Goal: Contribute content: Add original content to the website for others to see

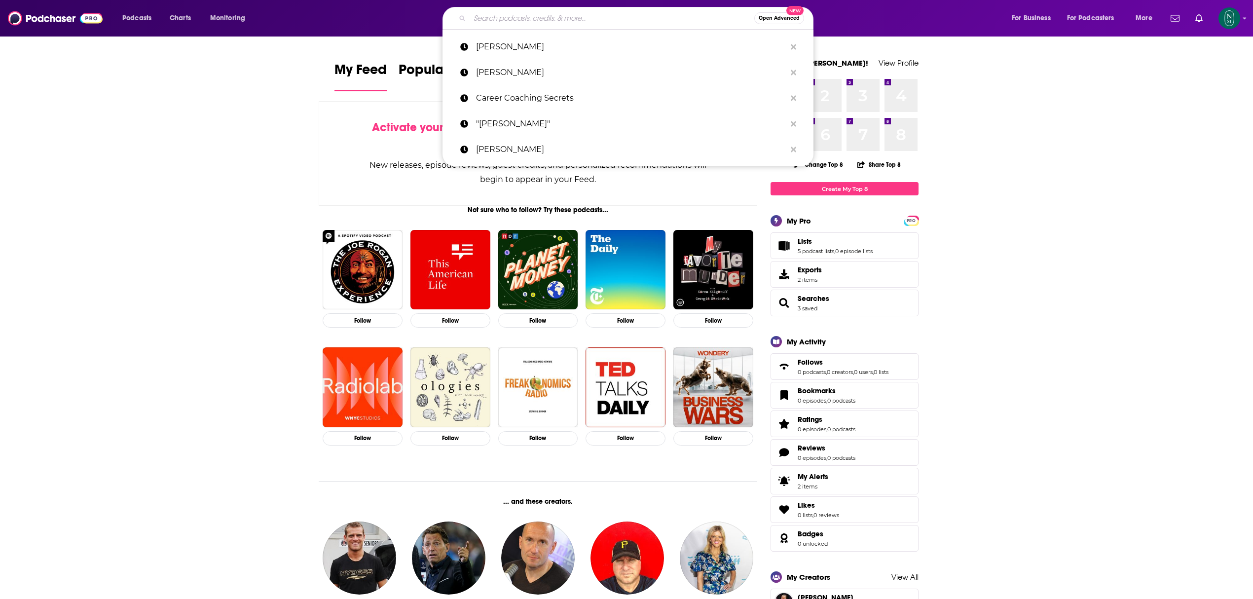
click at [563, 17] on input "Search podcasts, credits, & more..." at bounding box center [612, 18] width 285 height 16
click at [536, 46] on p "[PERSON_NAME]" at bounding box center [631, 47] width 310 height 26
type input "[PERSON_NAME]"
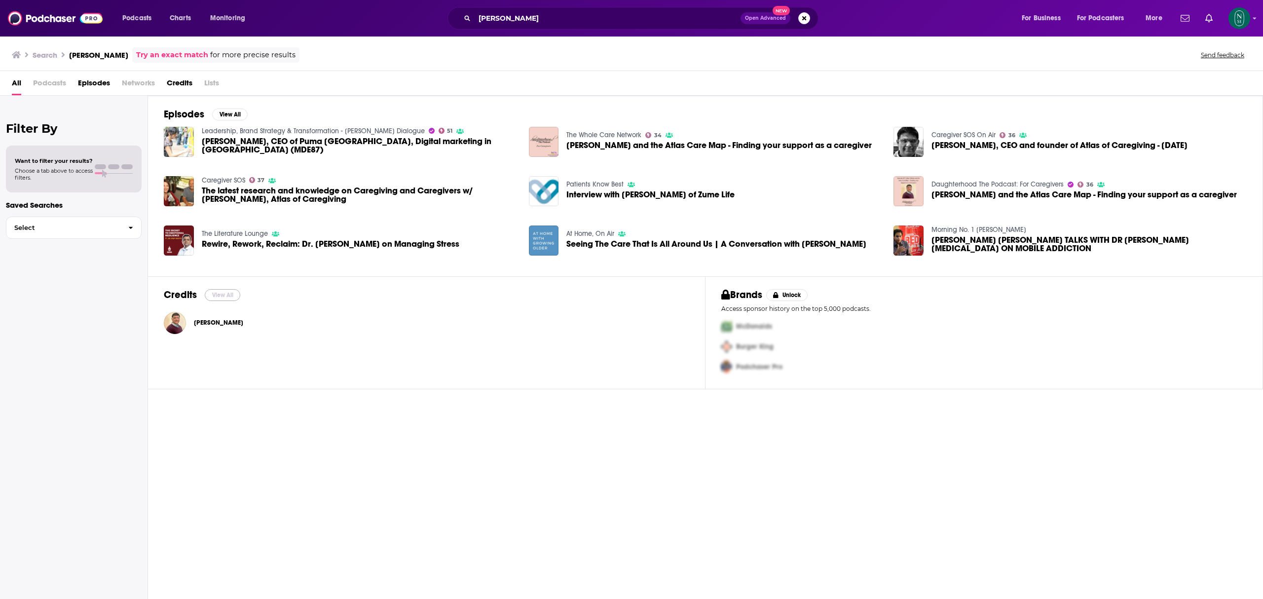
click at [223, 297] on button "View All" at bounding box center [223, 295] width 36 height 12
click at [657, 146] on span "Rajiv Mehta and the Atlas Care Map - Finding your support as a caregiver" at bounding box center [718, 145] width 305 height 8
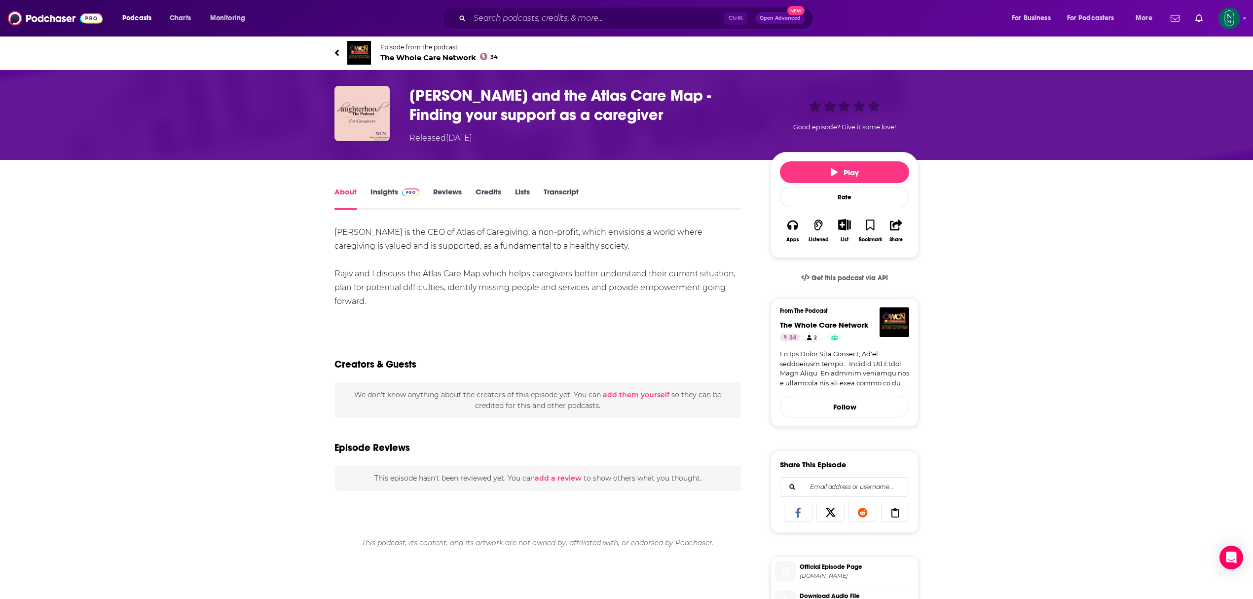
click at [492, 193] on link "Credits" at bounding box center [489, 198] width 26 height 23
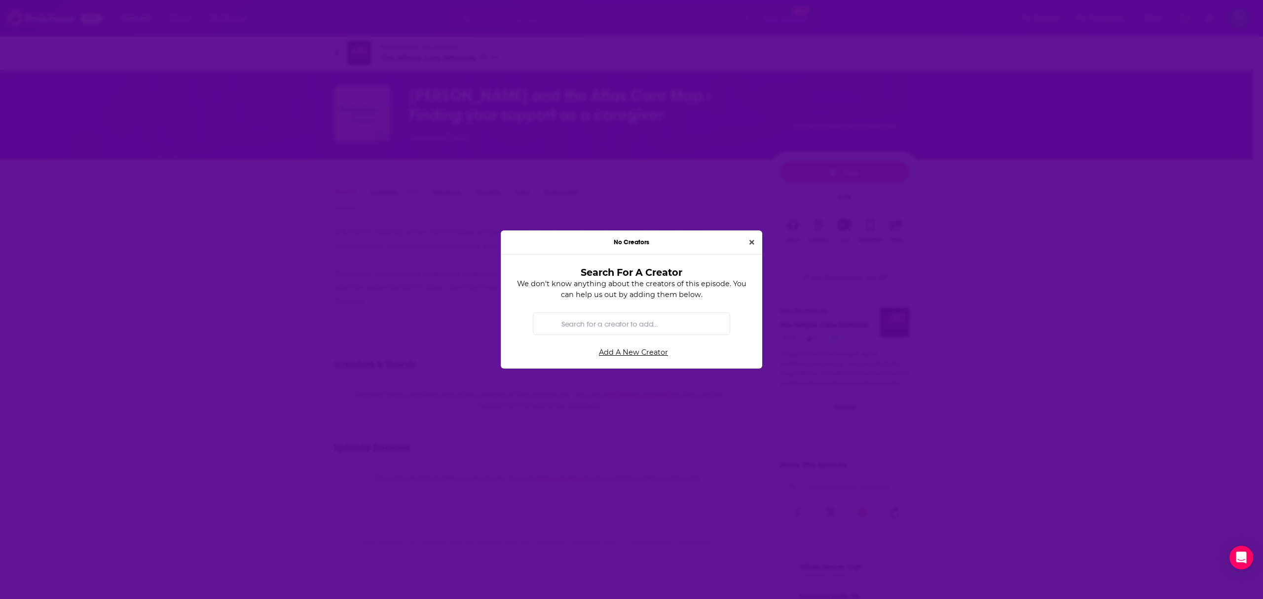
click at [669, 322] on input "Search for a creator to add..." at bounding box center [639, 323] width 164 height 22
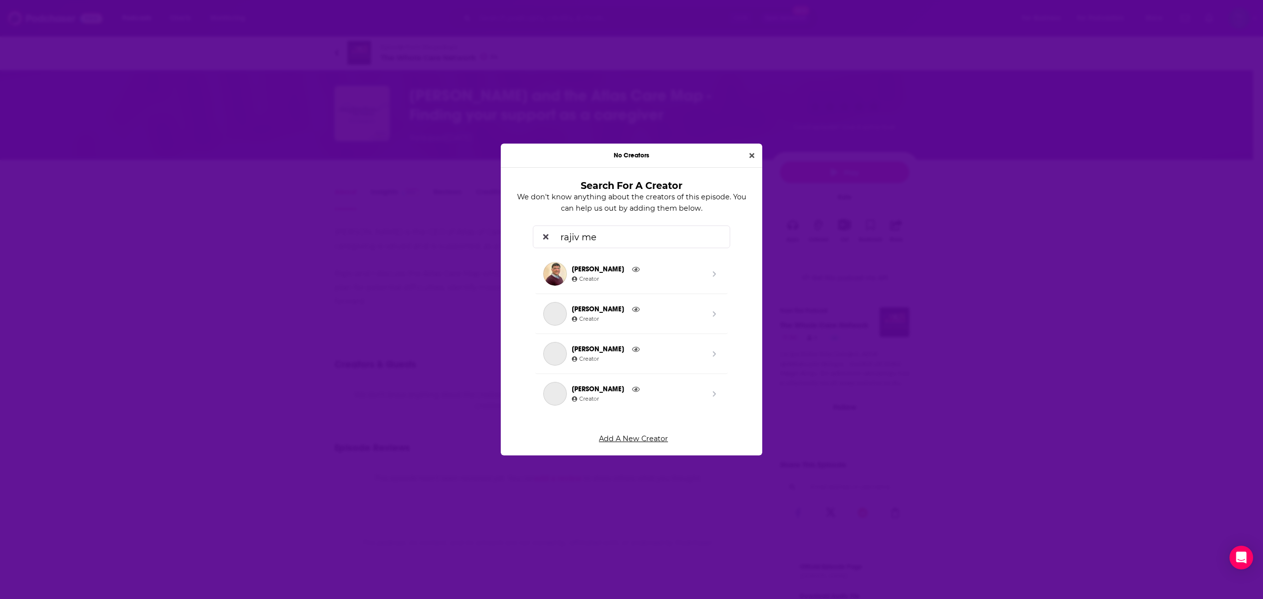
type input "rajiv meh"
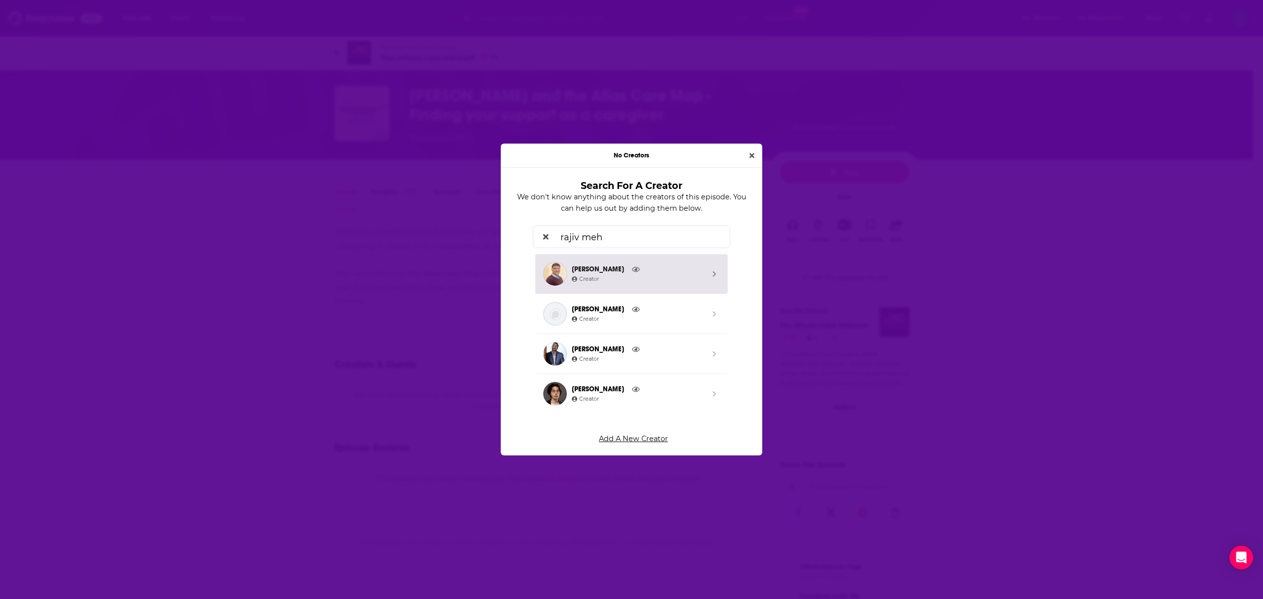
click at [709, 277] on span "Search by entity type" at bounding box center [714, 274] width 10 height 24
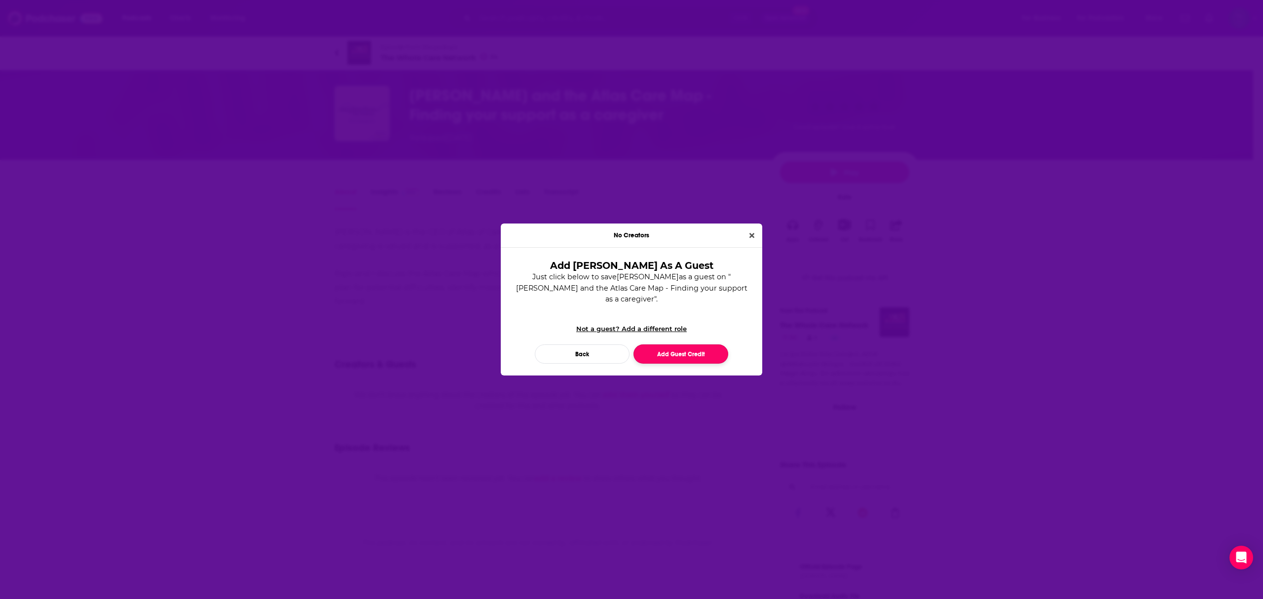
click at [709, 346] on button "Add Guest Credit" at bounding box center [680, 353] width 95 height 19
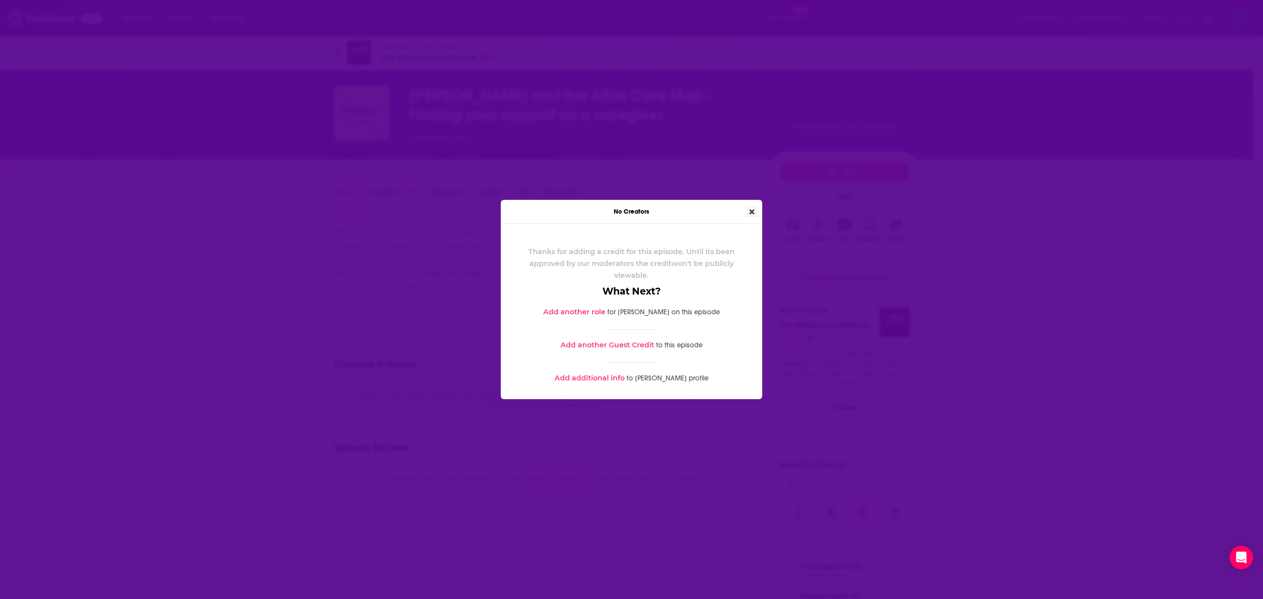
click at [752, 210] on icon "Close" at bounding box center [751, 211] width 5 height 7
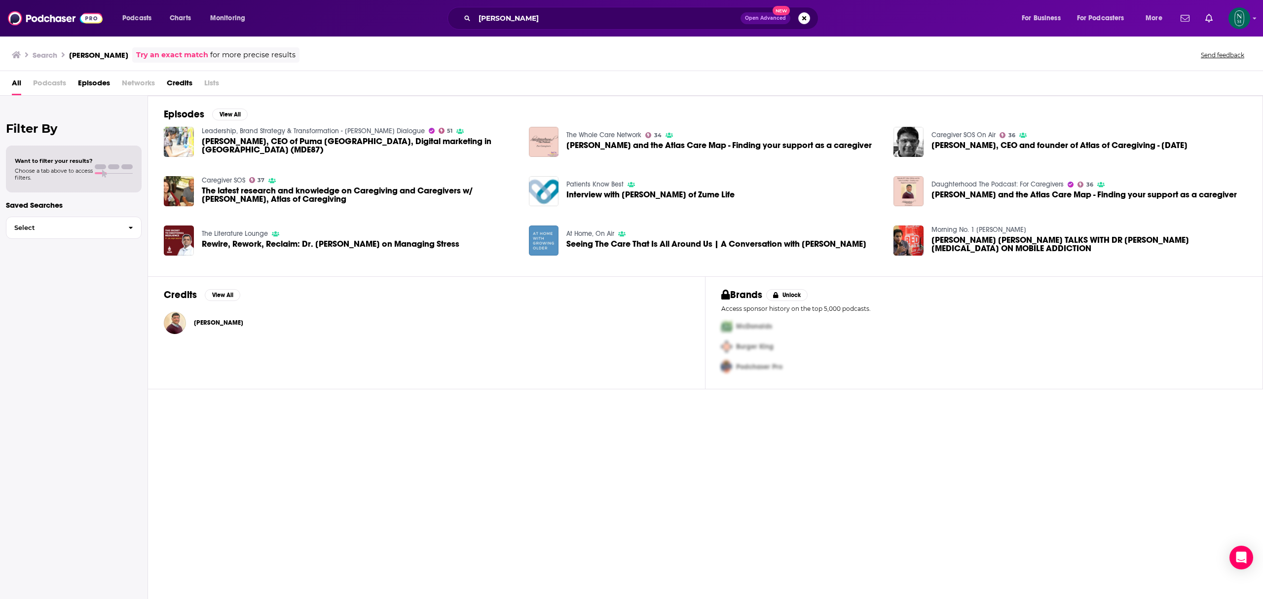
click at [451, 142] on span "[PERSON_NAME], CEO of Puma [GEOGRAPHIC_DATA], Digital marketing in [GEOGRAPHIC_…" at bounding box center [359, 145] width 315 height 17
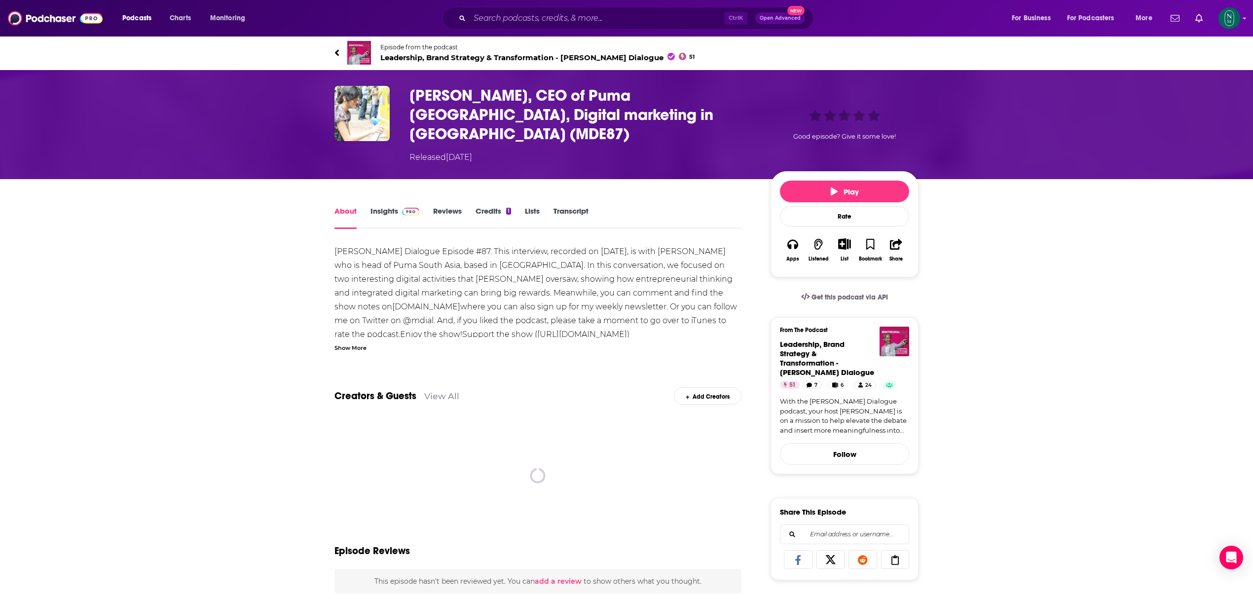
click at [499, 206] on link "Credits 1" at bounding box center [494, 217] width 36 height 23
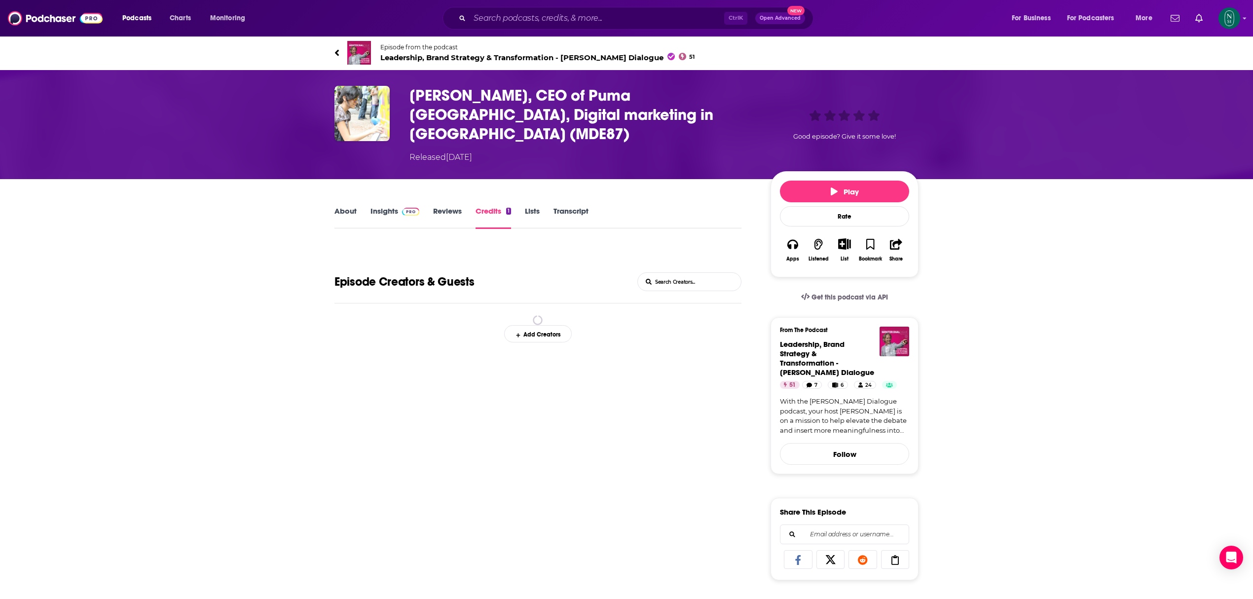
click at [554, 325] on div "Add Creators" at bounding box center [538, 333] width 68 height 17
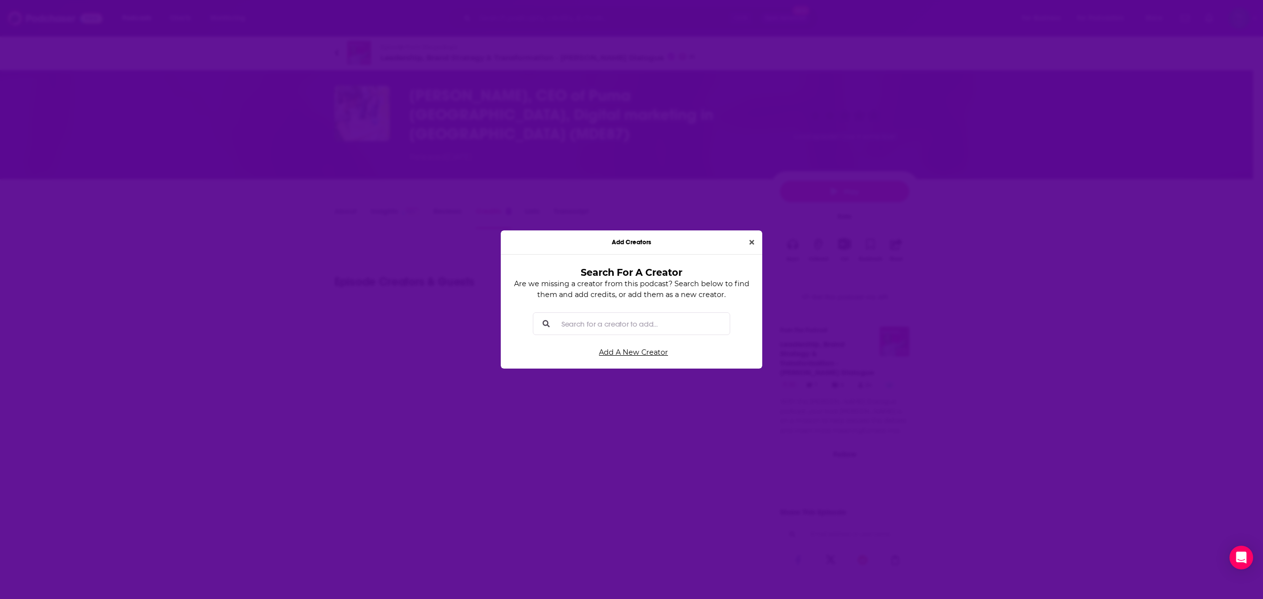
click at [591, 326] on input "Search for a creator to add..." at bounding box center [639, 323] width 164 height 22
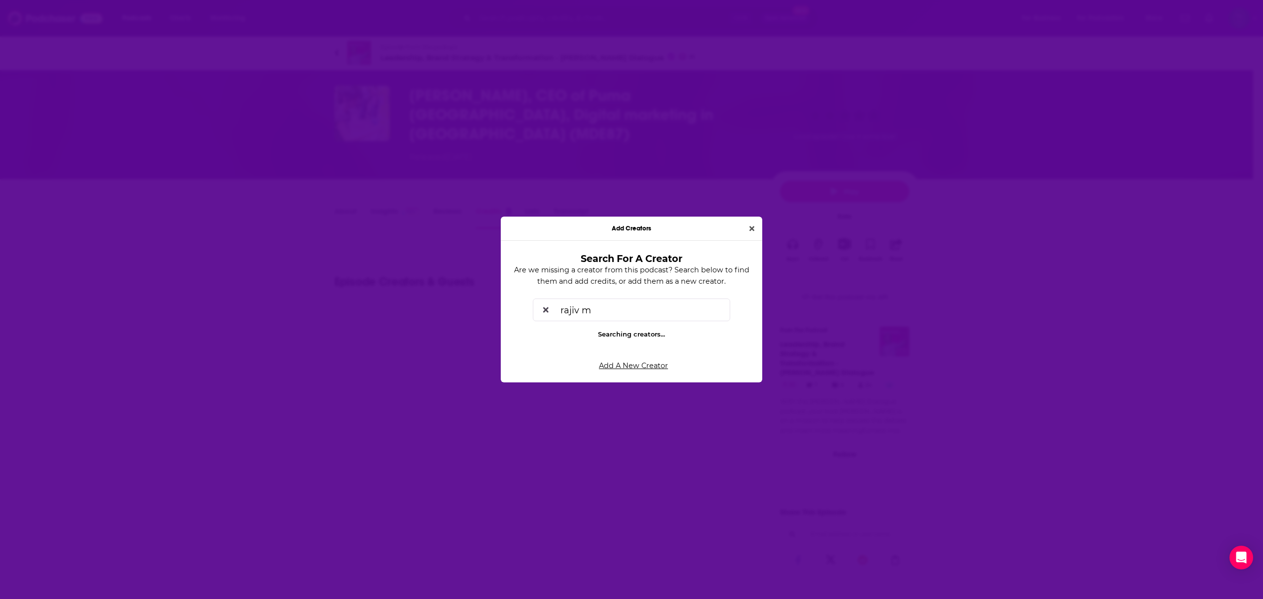
type input "rajiv me"
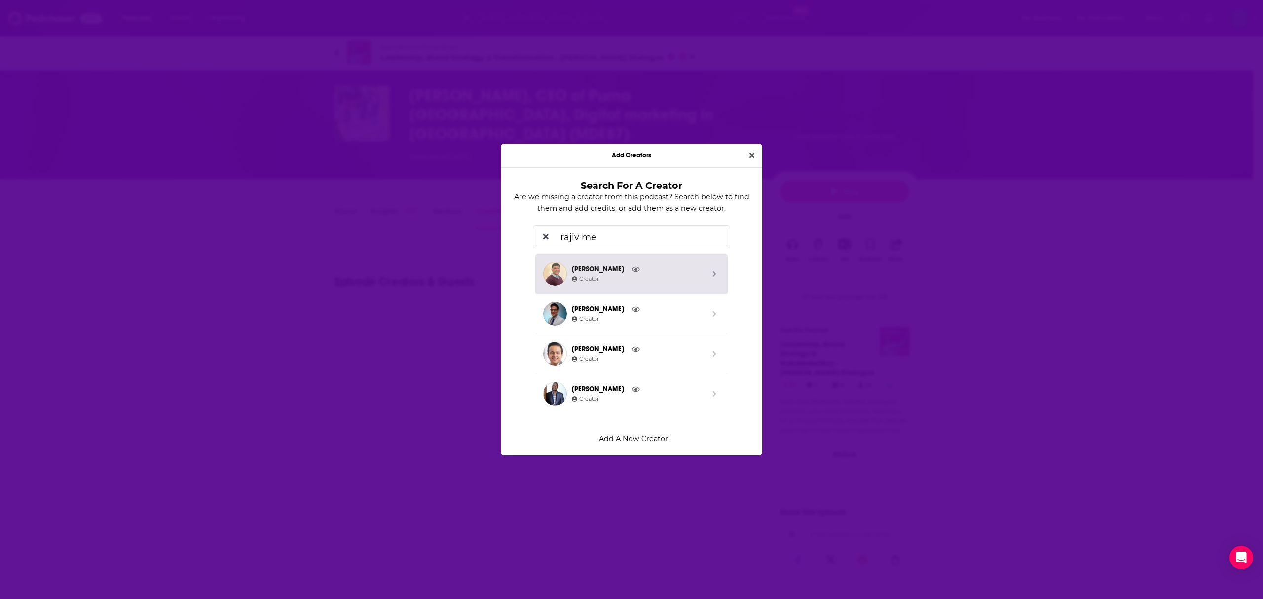
click at [713, 273] on icon "Search by entity type" at bounding box center [714, 273] width 3 height 5
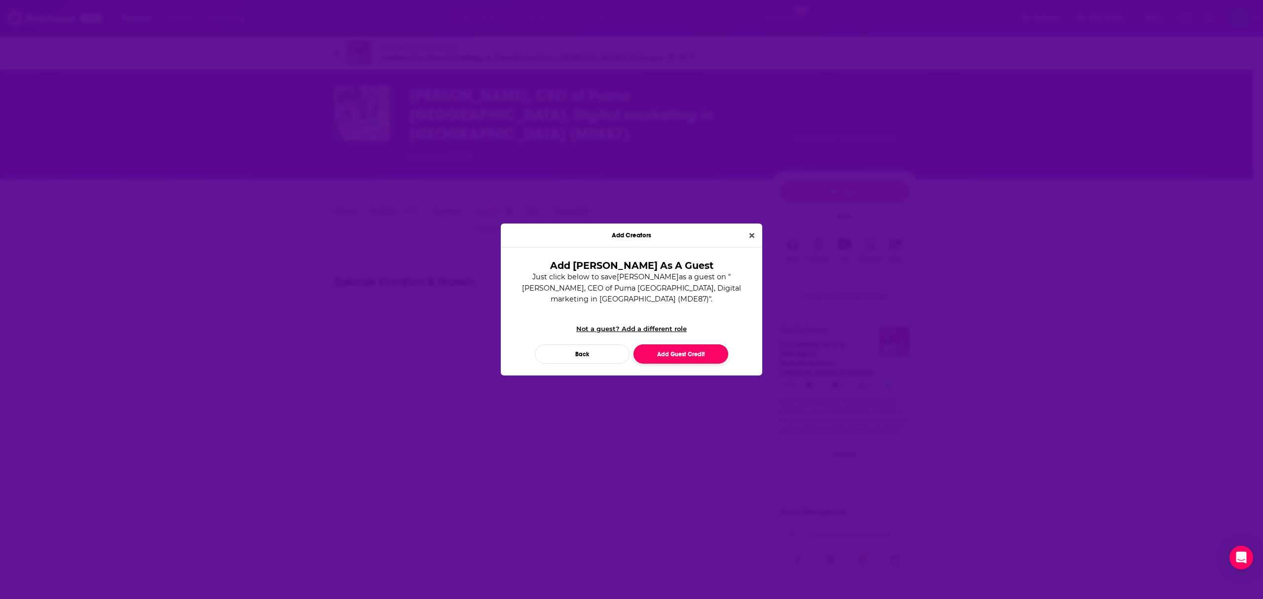
click at [692, 350] on button "Add Guest Credit" at bounding box center [680, 353] width 95 height 19
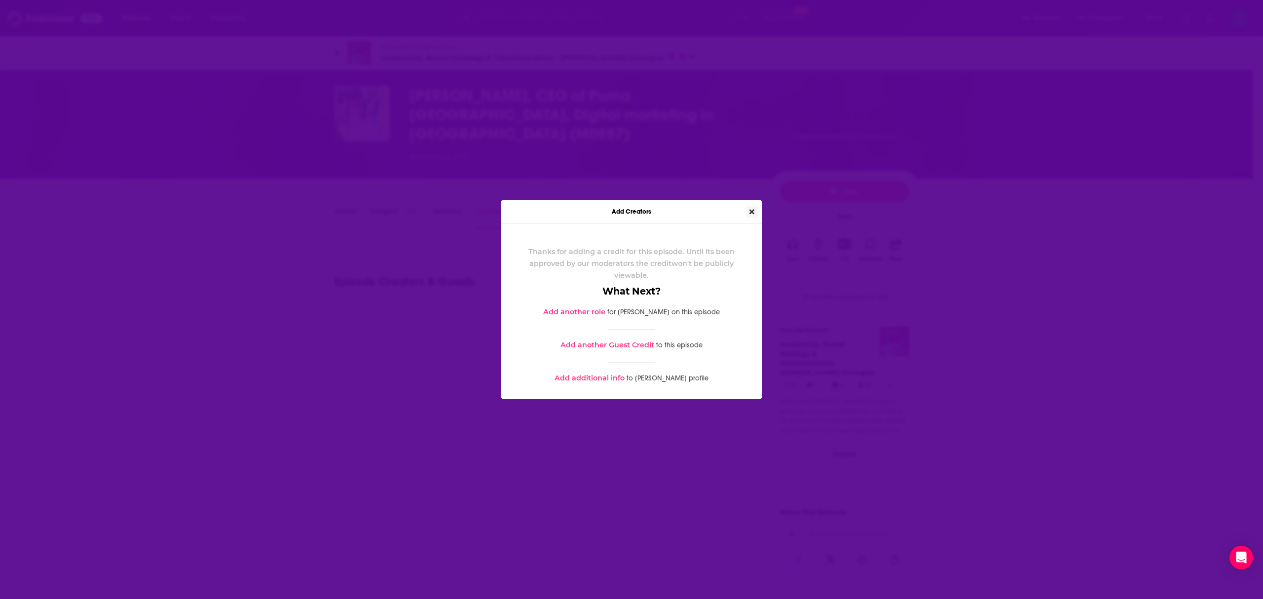
click at [752, 213] on icon "Close" at bounding box center [751, 212] width 5 height 5
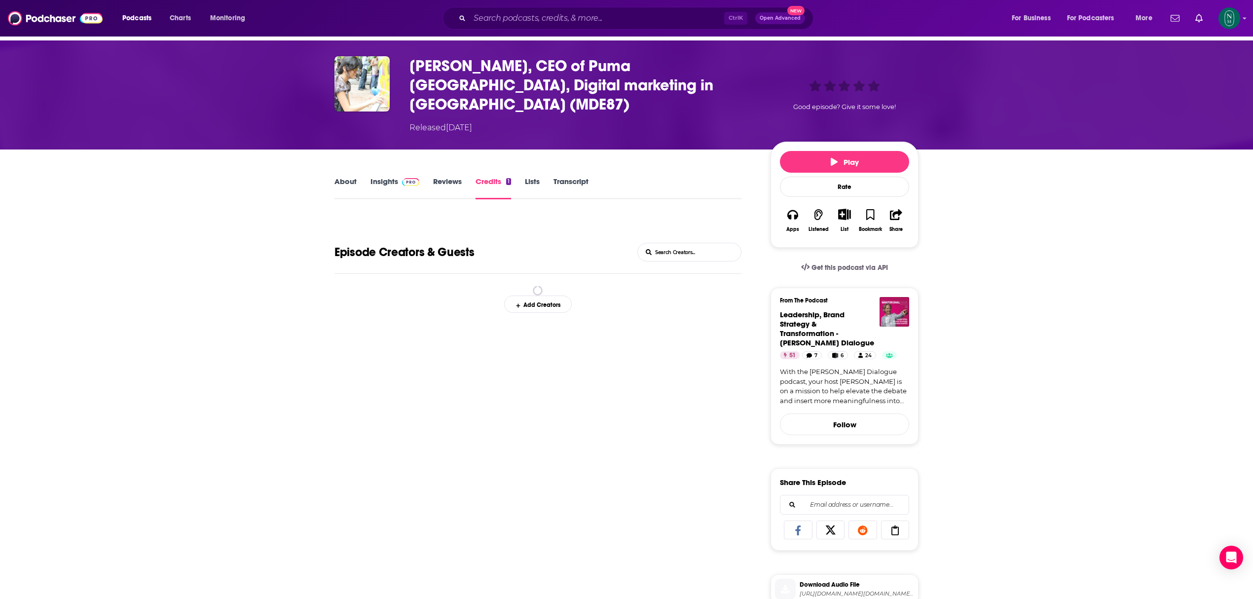
scroll to position [12, 0]
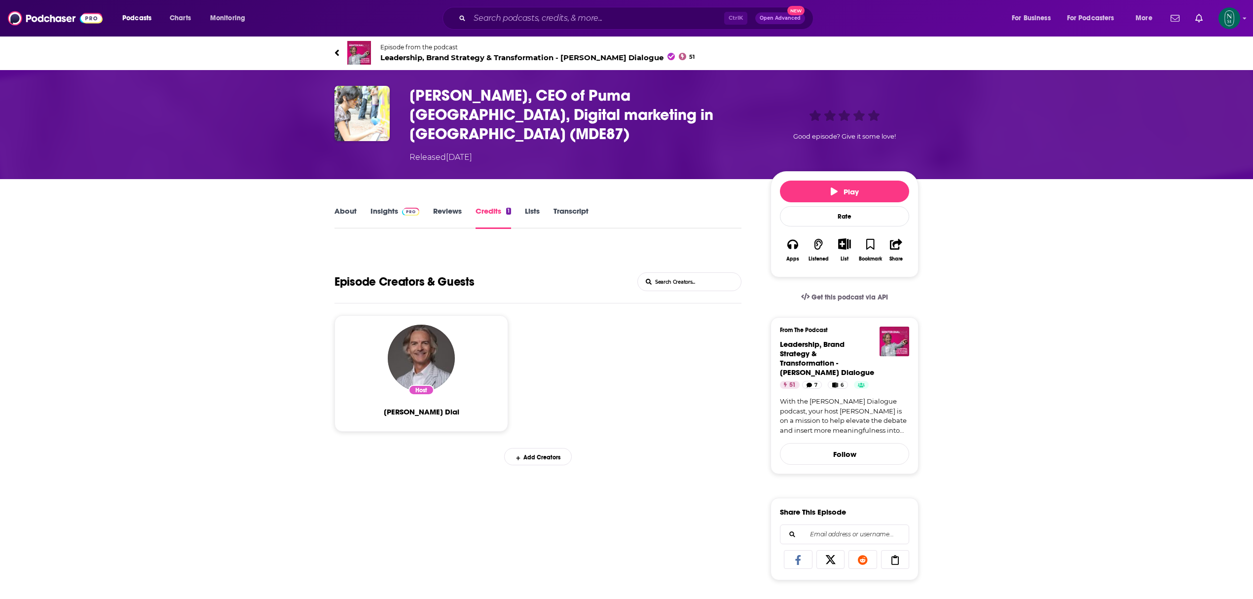
click at [554, 448] on div "Add Creators" at bounding box center [538, 456] width 68 height 17
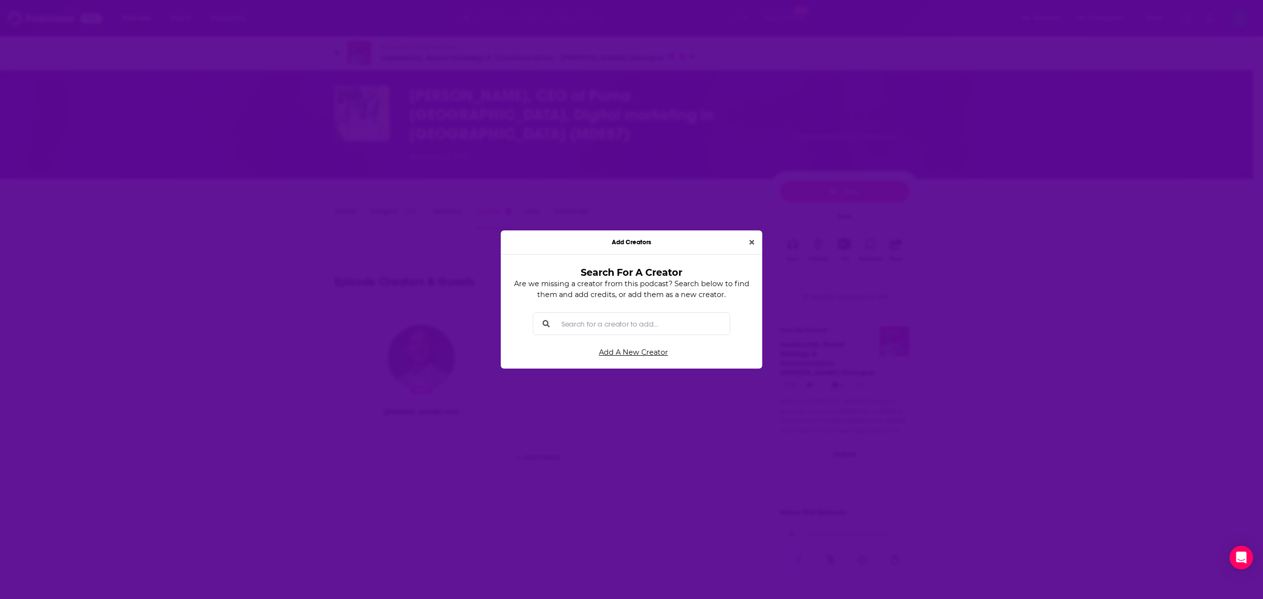
click at [607, 326] on input "Search for a creator to add..." at bounding box center [639, 323] width 164 height 22
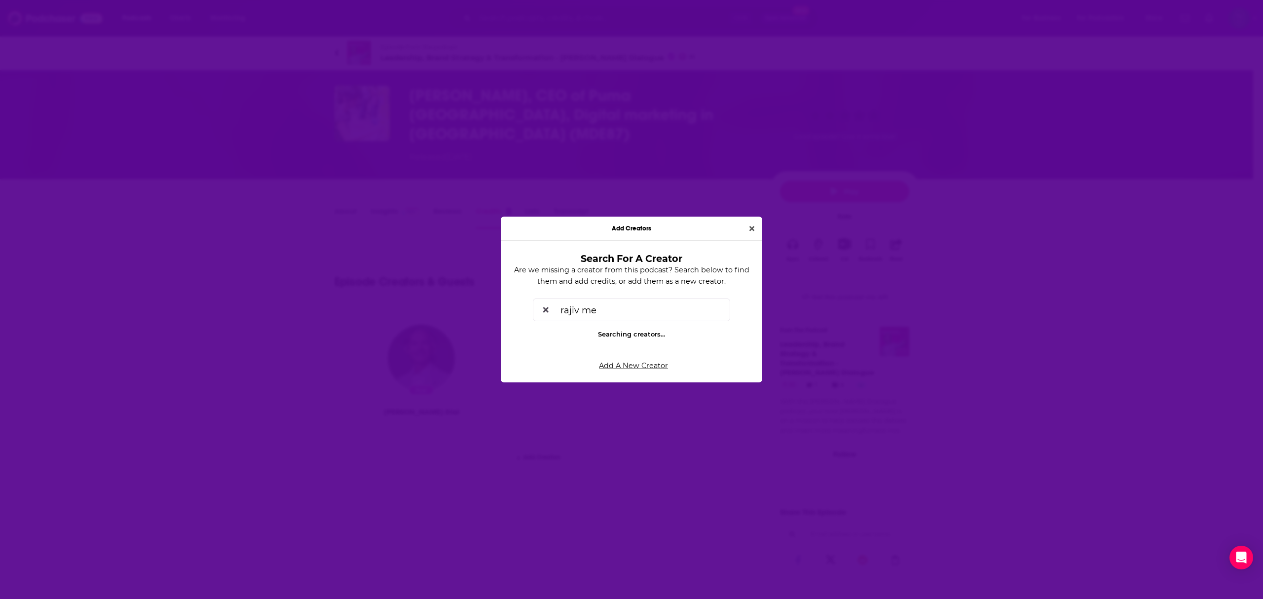
type input "rajiv meh"
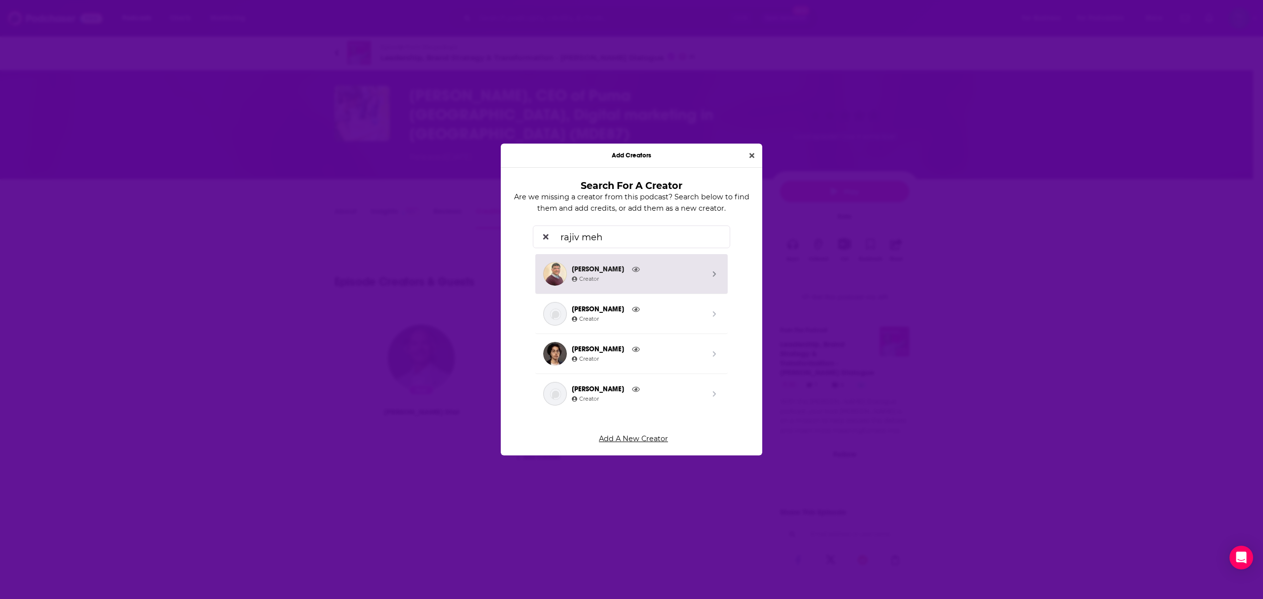
click at [709, 269] on span "Search by entity type" at bounding box center [714, 274] width 10 height 24
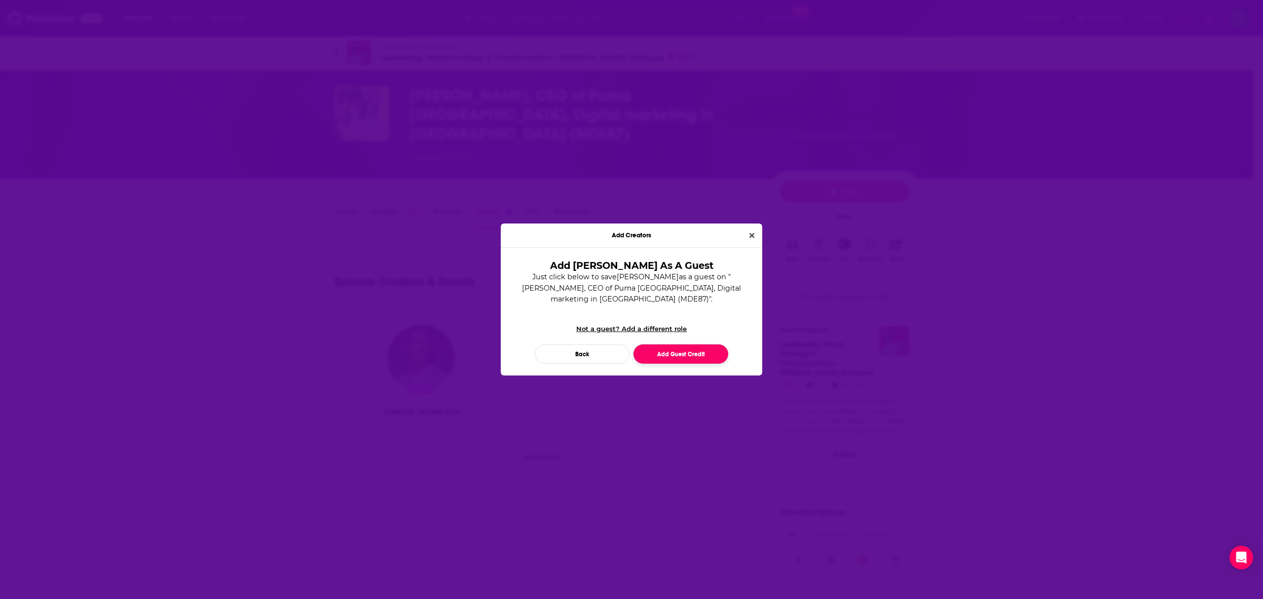
click at [701, 352] on button "Add Guest Credit" at bounding box center [680, 353] width 95 height 19
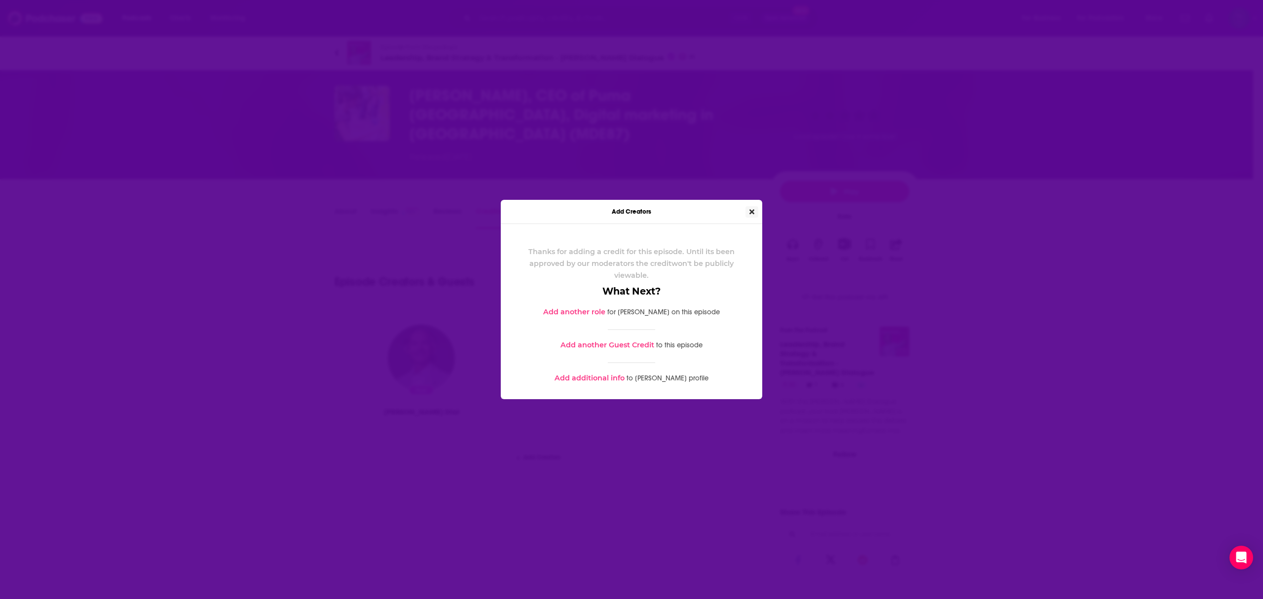
click at [751, 210] on icon "Close" at bounding box center [751, 211] width 5 height 7
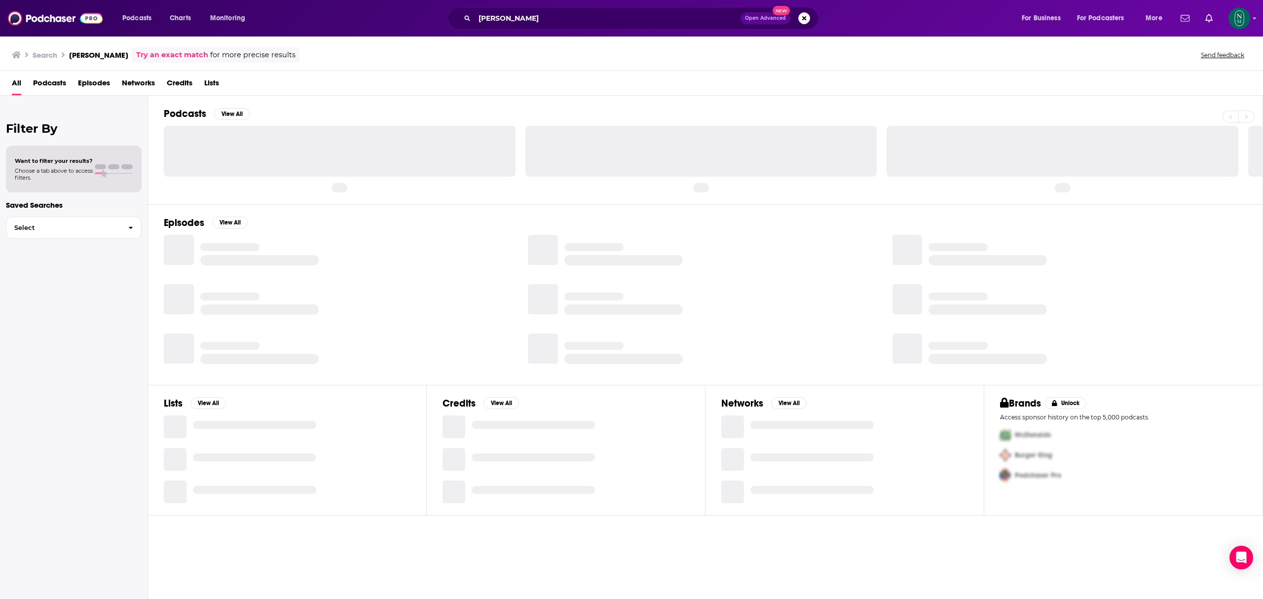
click at [527, 95] on div "All Podcasts Episodes Networks Credits Lists" at bounding box center [633, 85] width 1243 height 20
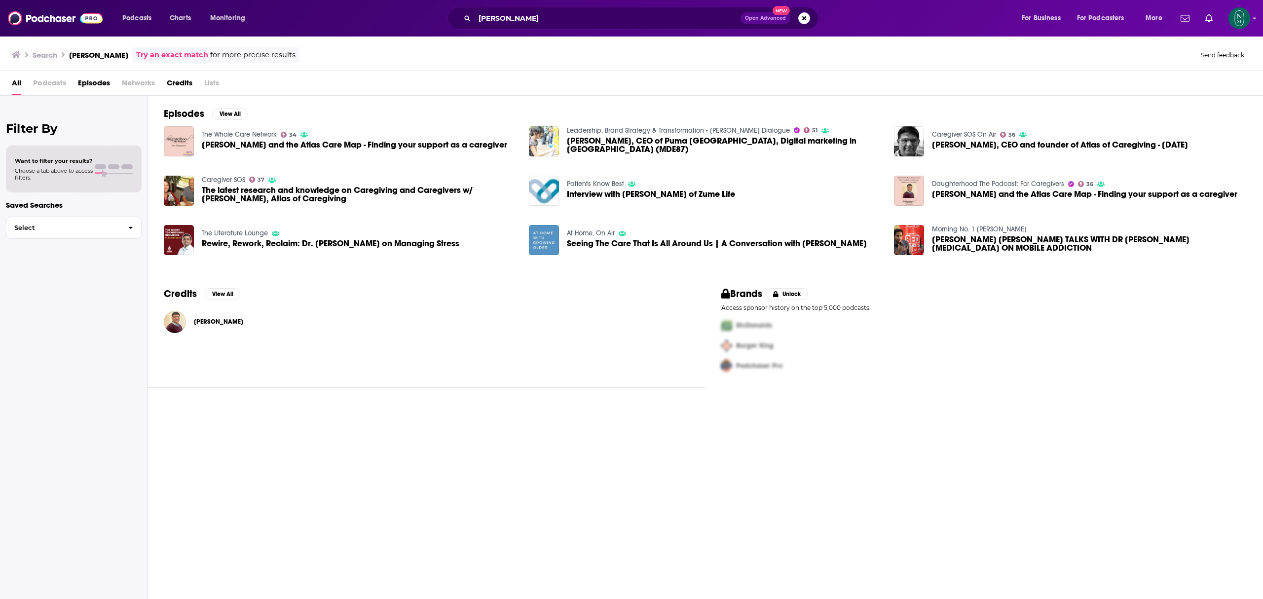
click at [1023, 145] on span "Rajiv Mehta, CEO and founder of Atlas of Caregiving - July 14, 2019" at bounding box center [1060, 145] width 256 height 8
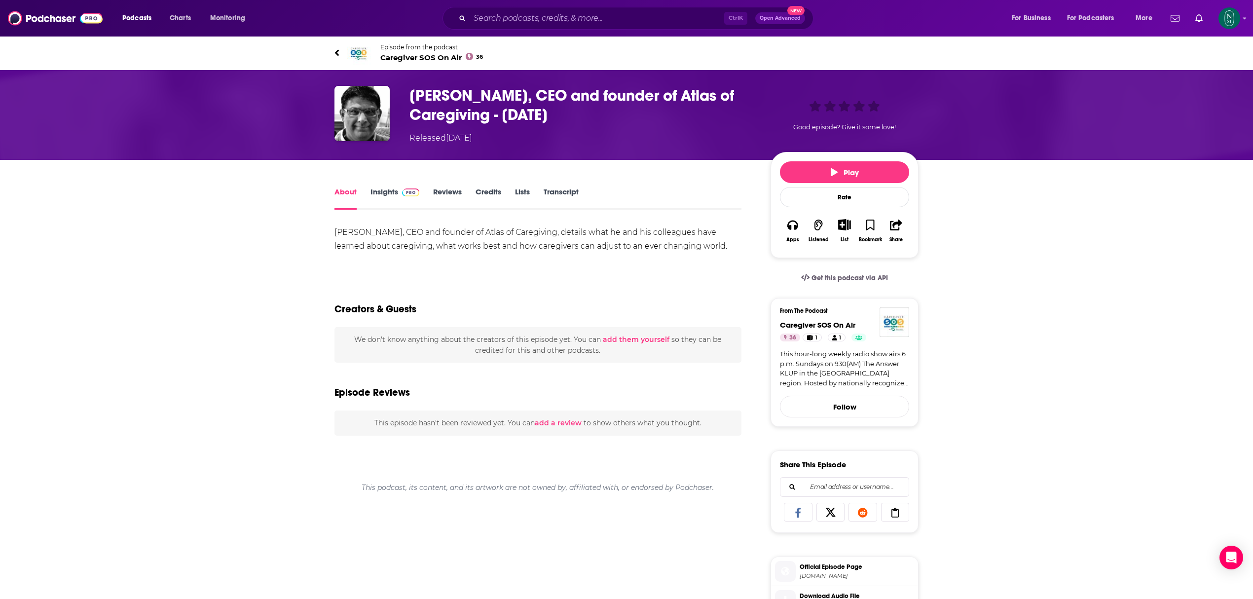
click at [489, 192] on link "Credits" at bounding box center [489, 198] width 26 height 23
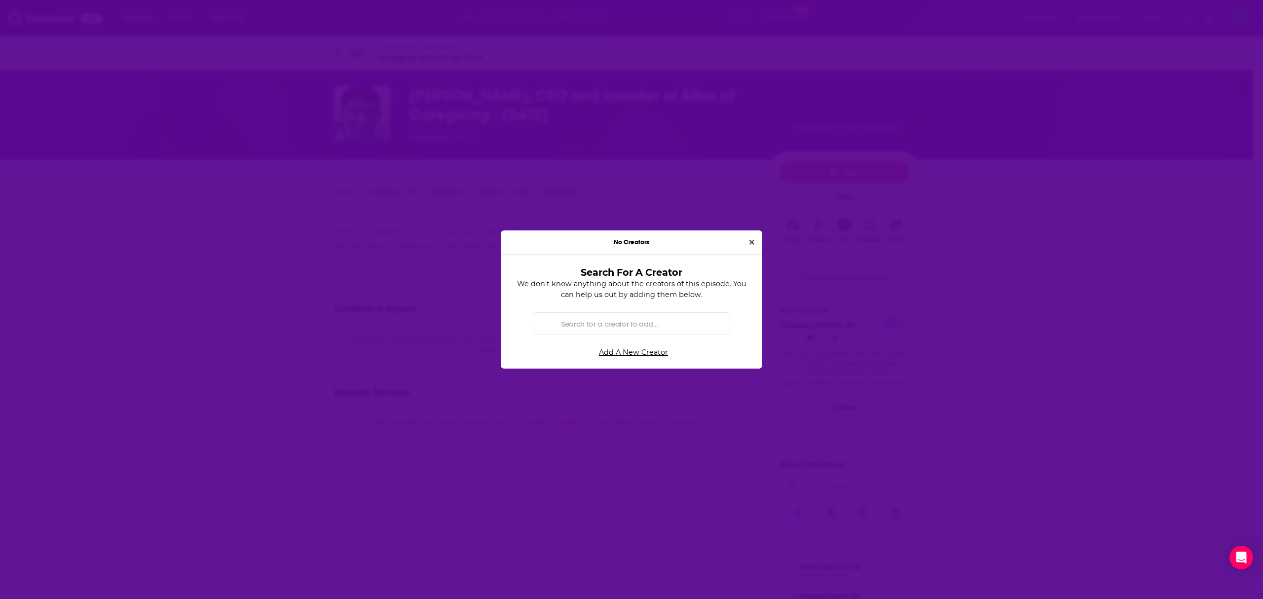
click at [622, 326] on input "Search for a creator to add..." at bounding box center [639, 323] width 164 height 22
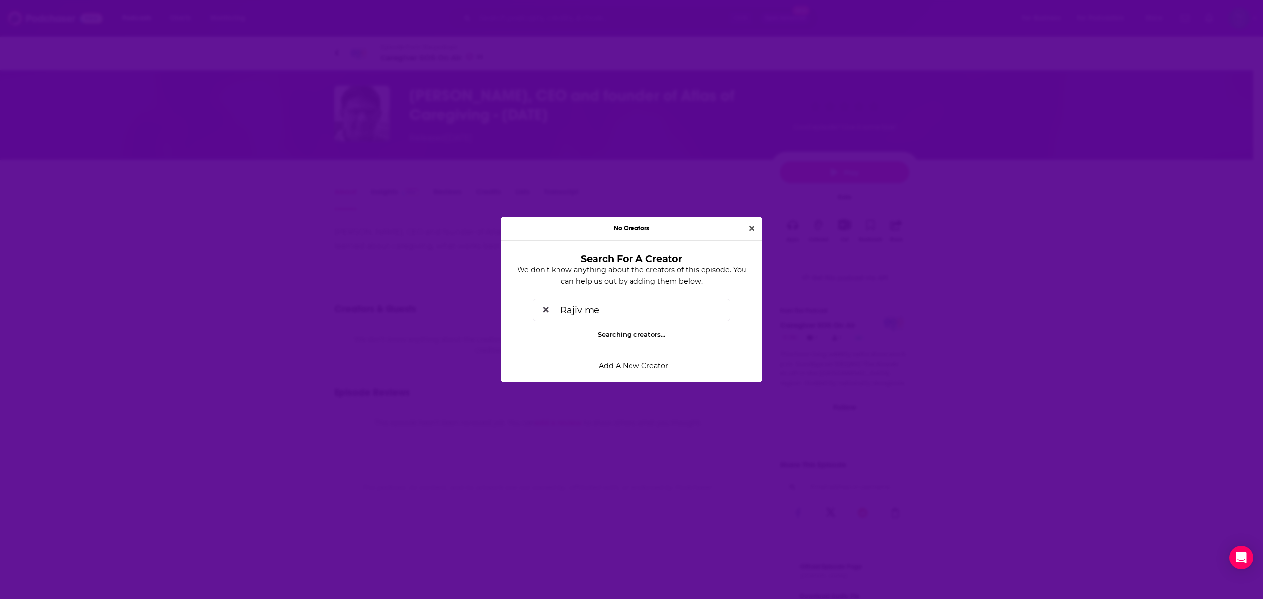
type input "Rajiv meh"
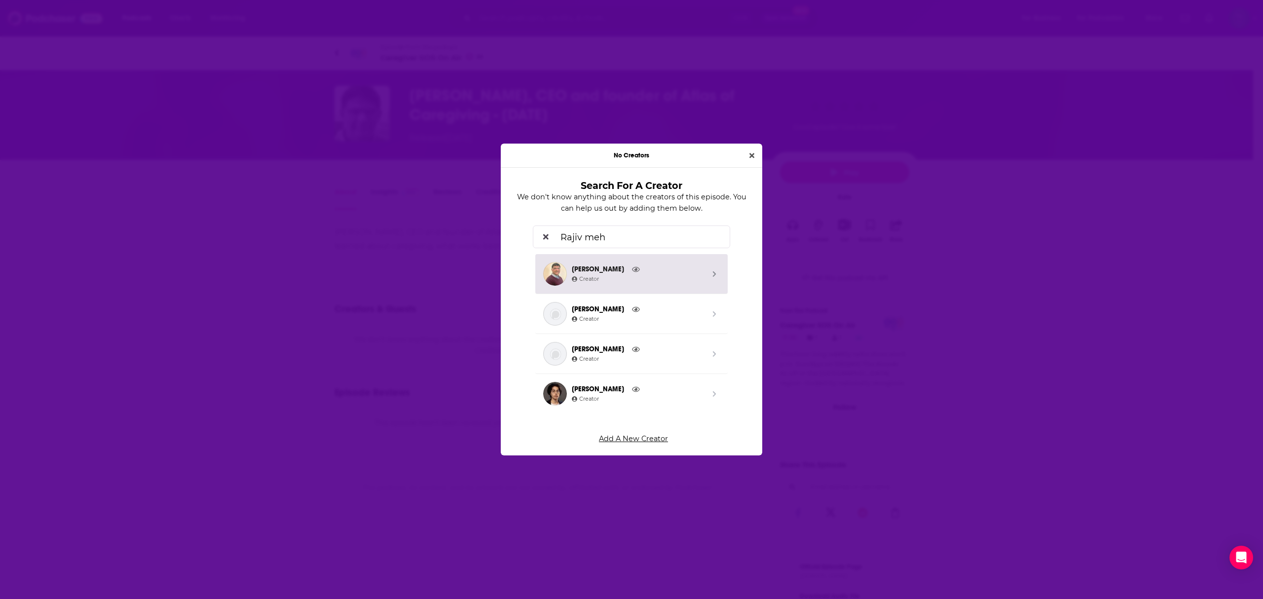
click at [712, 273] on icon "Search by entity type" at bounding box center [714, 274] width 4 height 6
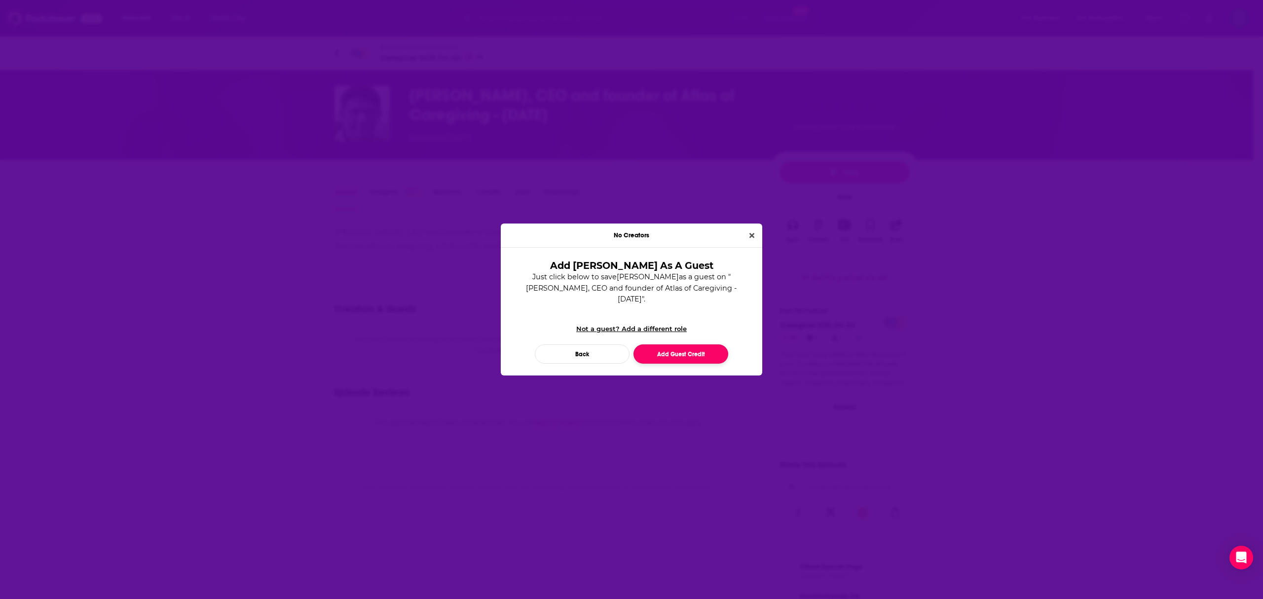
click at [701, 350] on button "Add Guest Credit" at bounding box center [680, 353] width 95 height 19
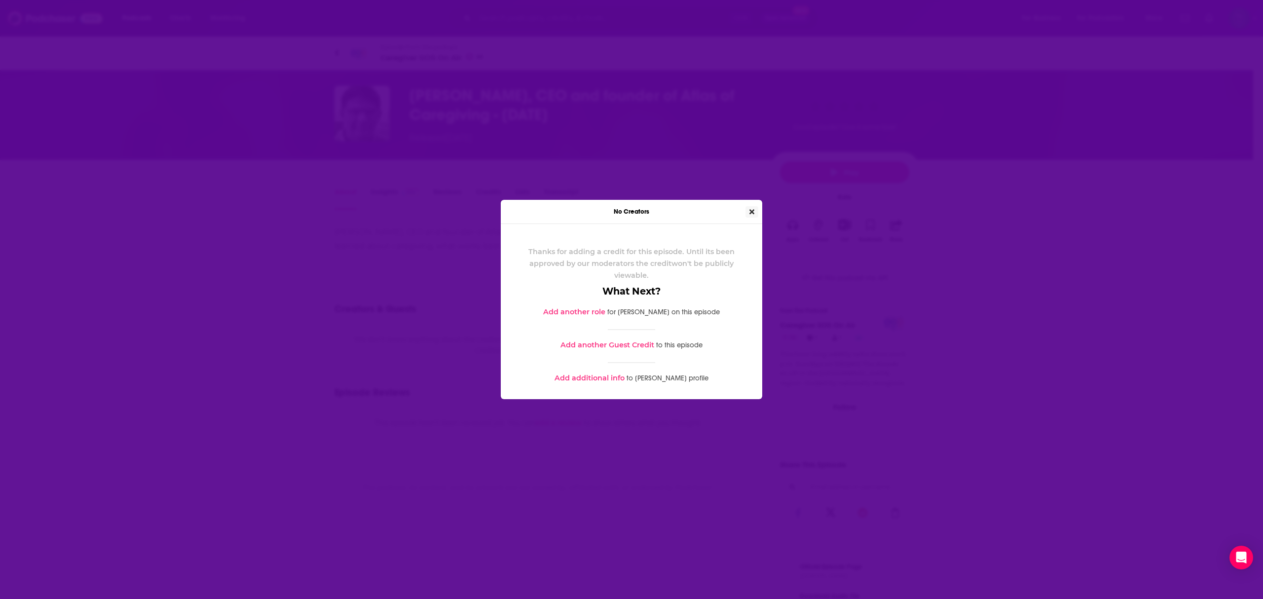
click at [755, 213] on button "Close" at bounding box center [751, 211] width 13 height 11
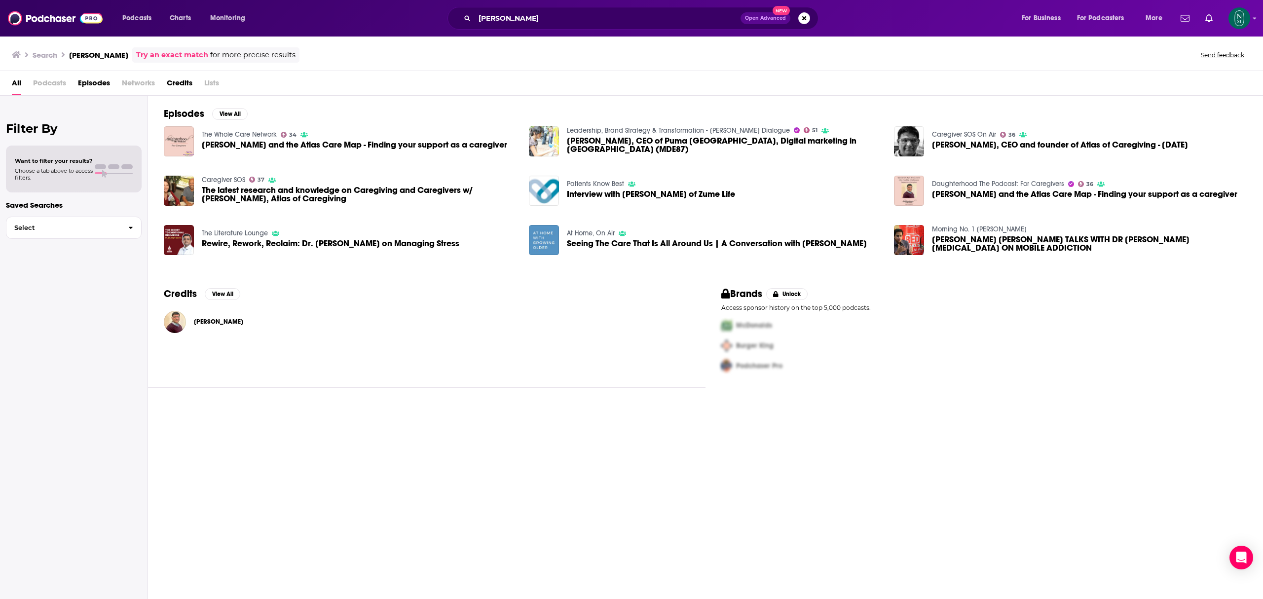
click at [419, 194] on span "The latest research and knowledge on Caregiving and Caregivers w/ Rajiv Mehta, …" at bounding box center [359, 194] width 315 height 17
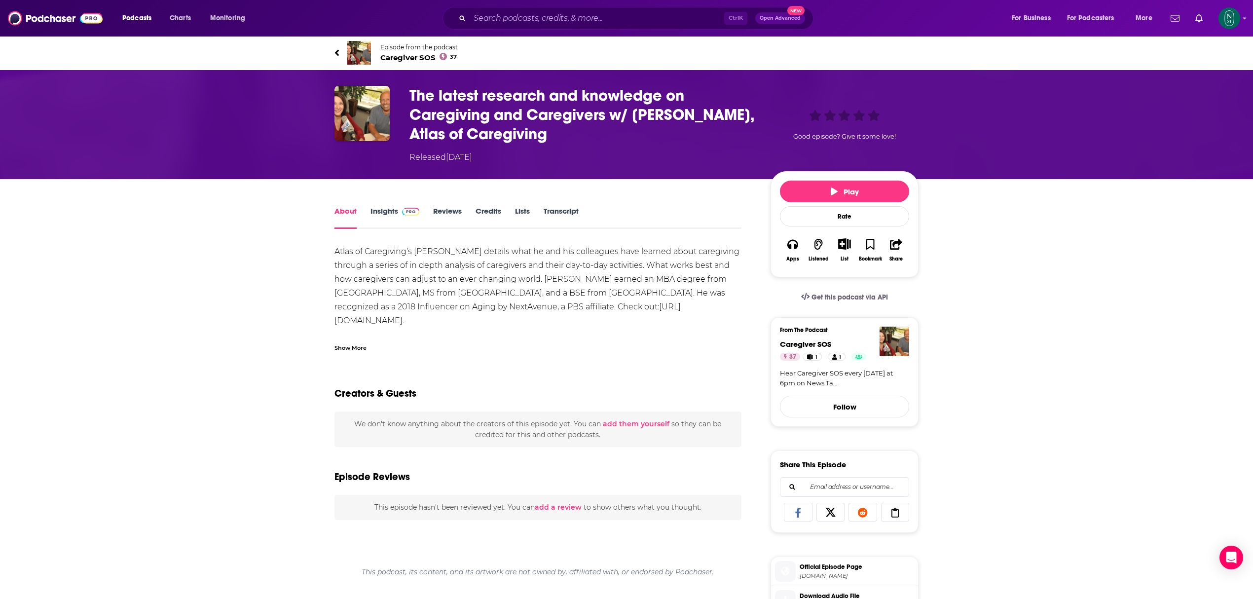
click at [496, 214] on link "Credits" at bounding box center [489, 217] width 26 height 23
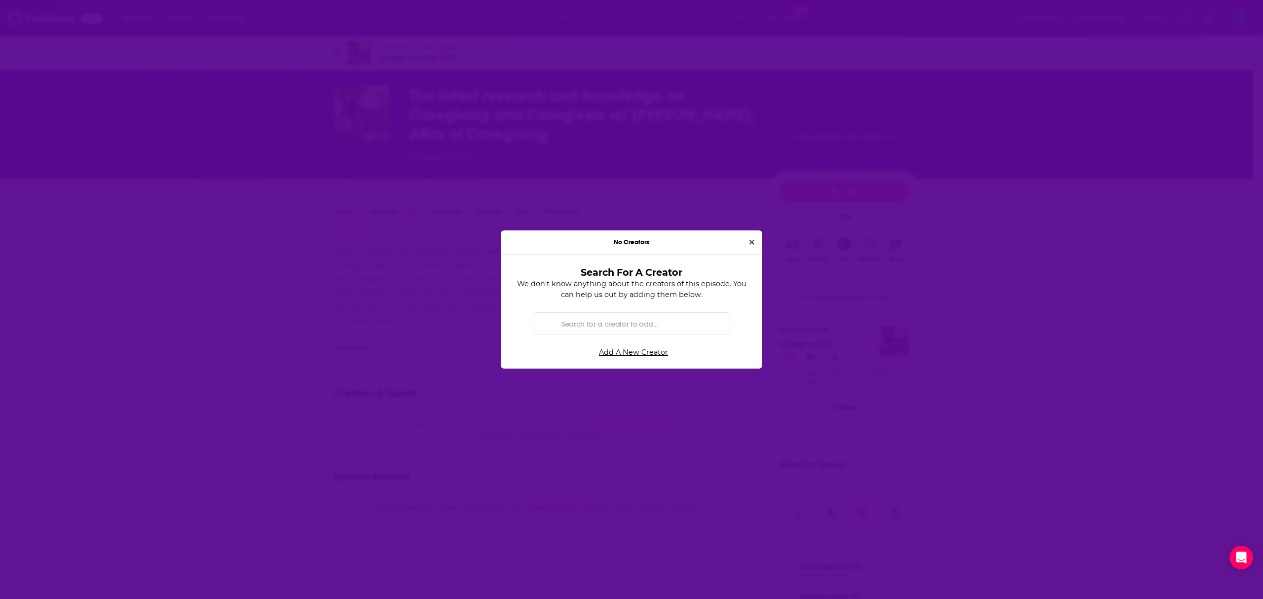
click at [615, 320] on input "Search for a creator to add..." at bounding box center [639, 323] width 164 height 22
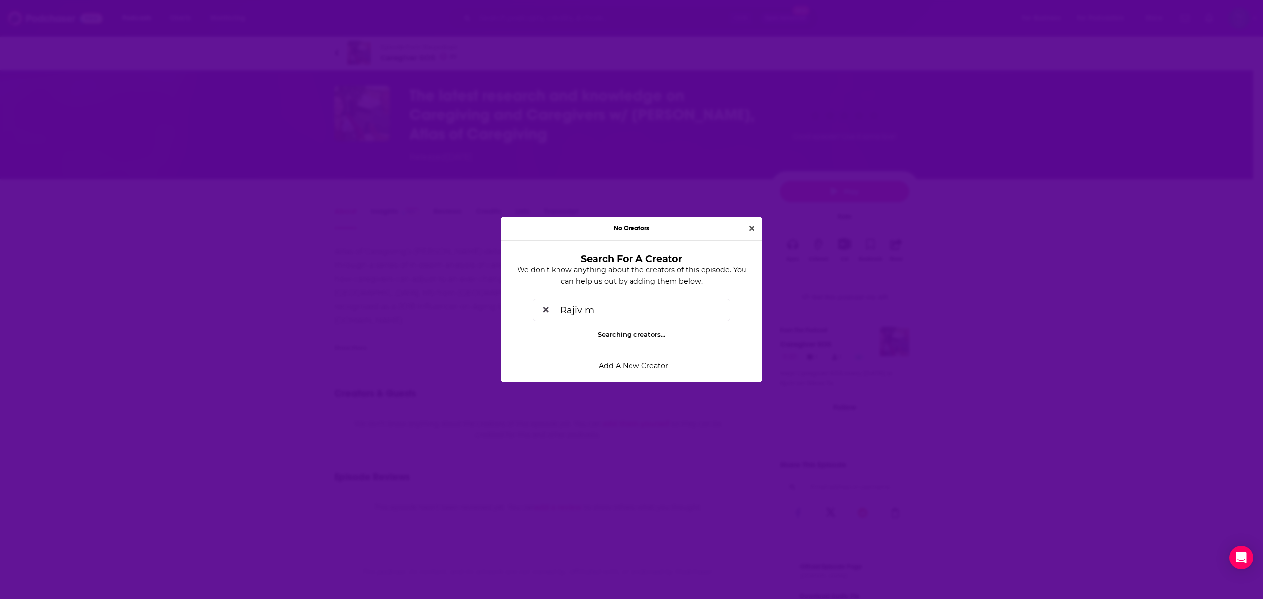
type input "Rajiv me"
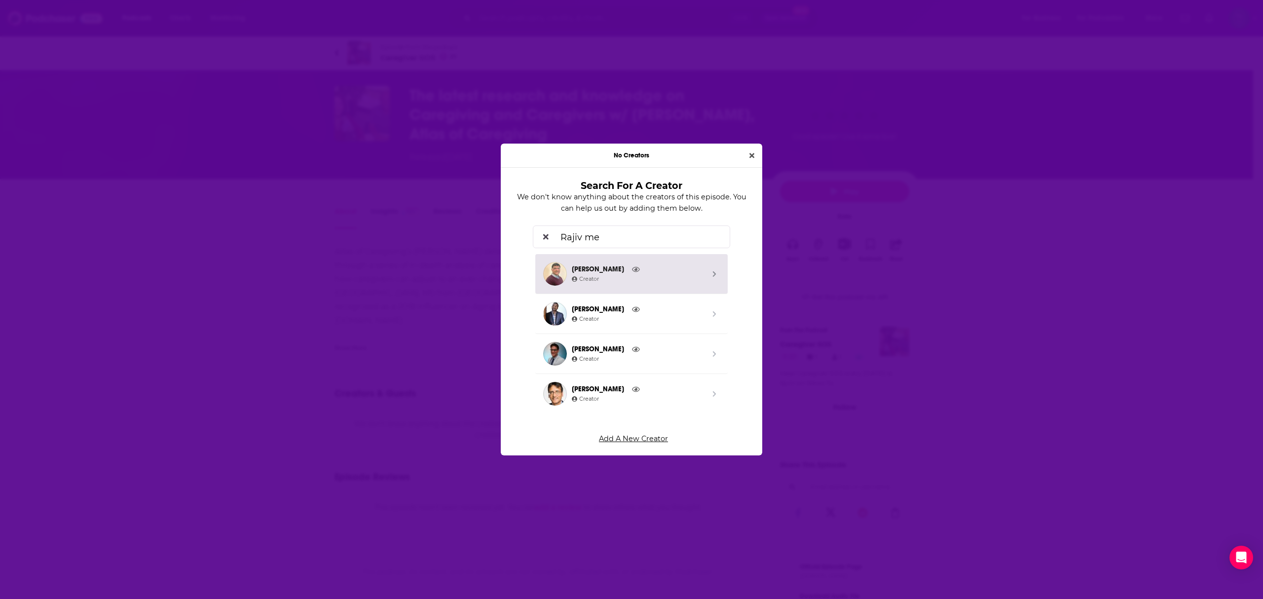
click at [709, 274] on span "Search by entity type" at bounding box center [714, 274] width 10 height 24
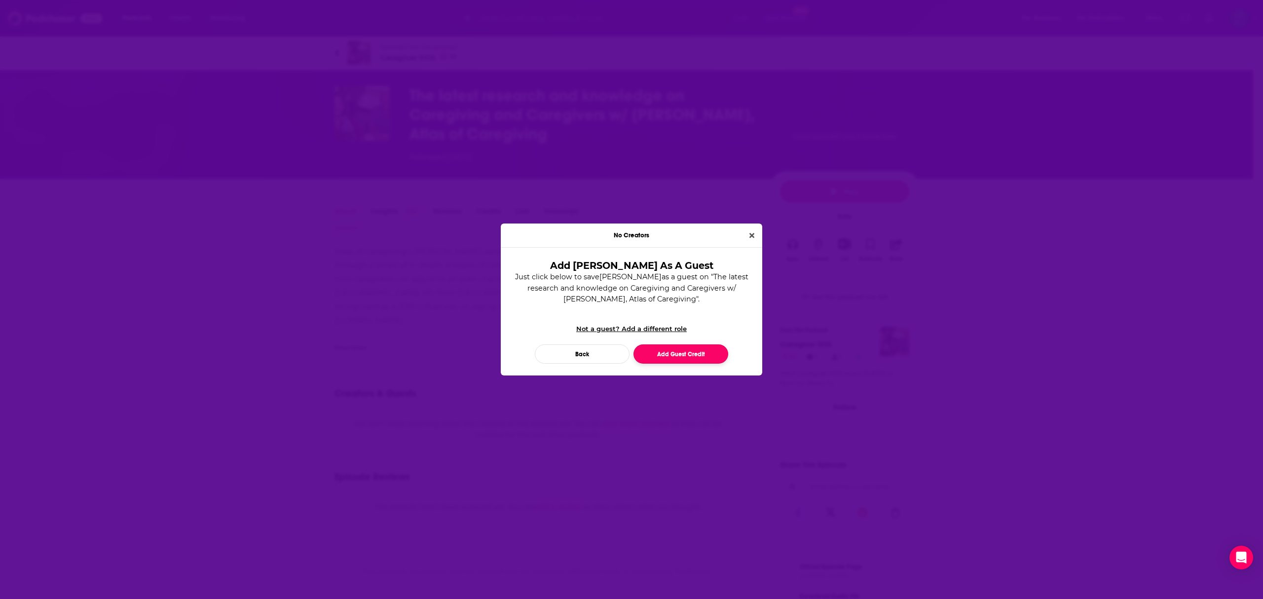
click at [699, 354] on button "Add Guest Credit" at bounding box center [680, 353] width 95 height 19
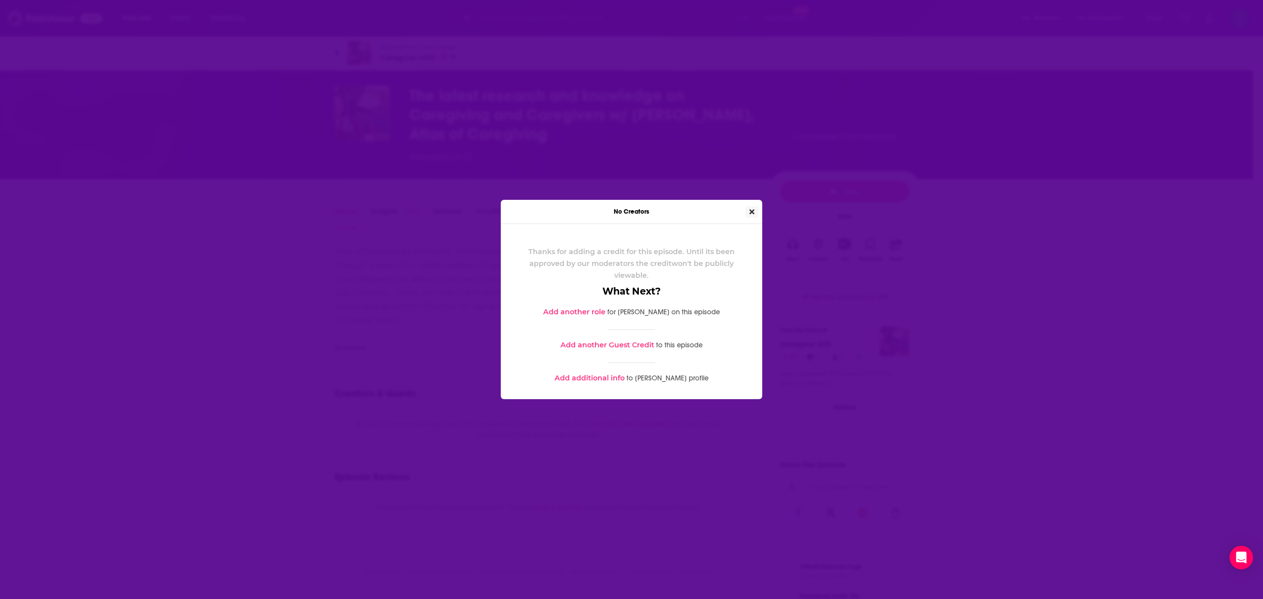
click at [754, 210] on icon "Close" at bounding box center [751, 212] width 5 height 5
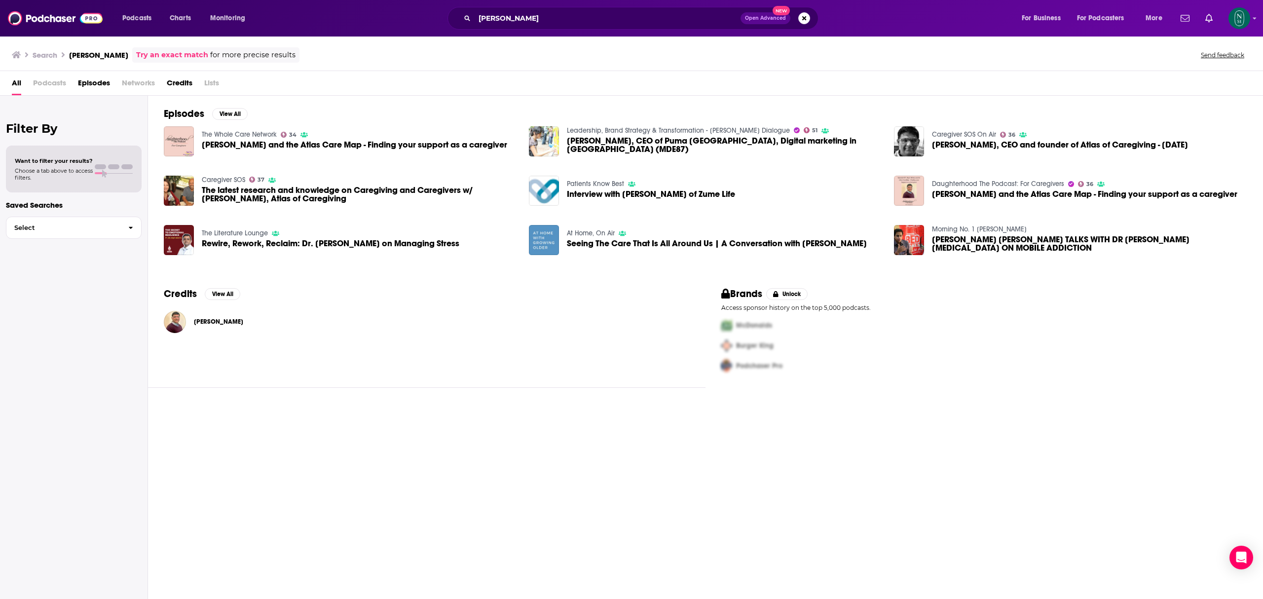
click at [640, 196] on span "Interview with Rajiv Mehta of Zume Life" at bounding box center [651, 194] width 168 height 8
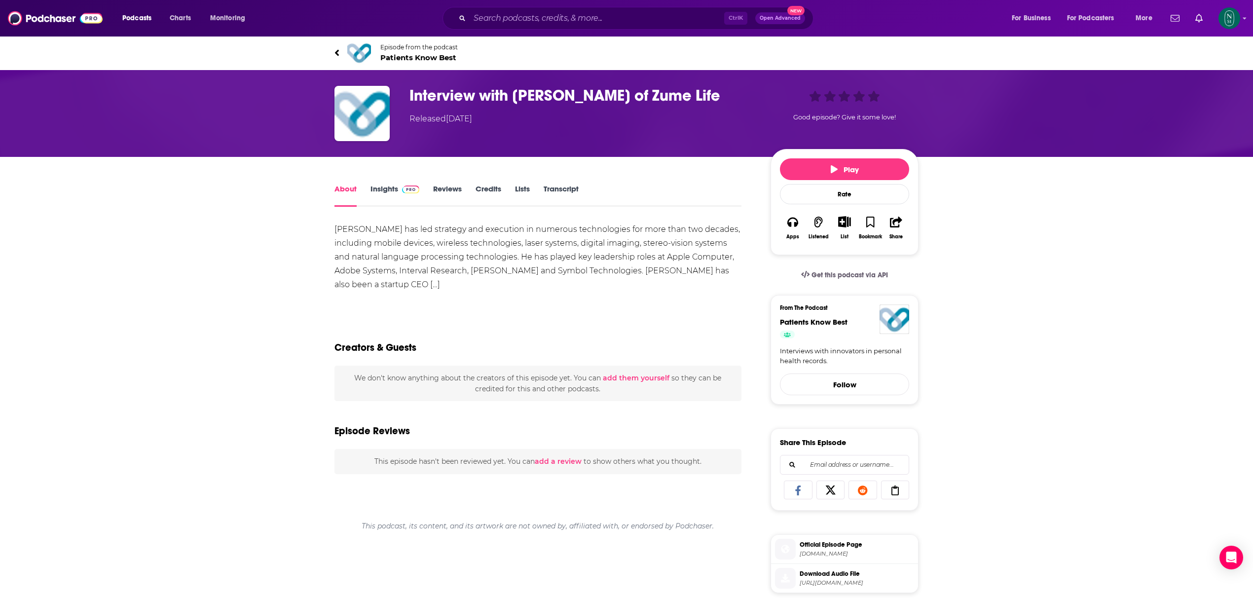
click at [489, 191] on link "Credits" at bounding box center [489, 195] width 26 height 23
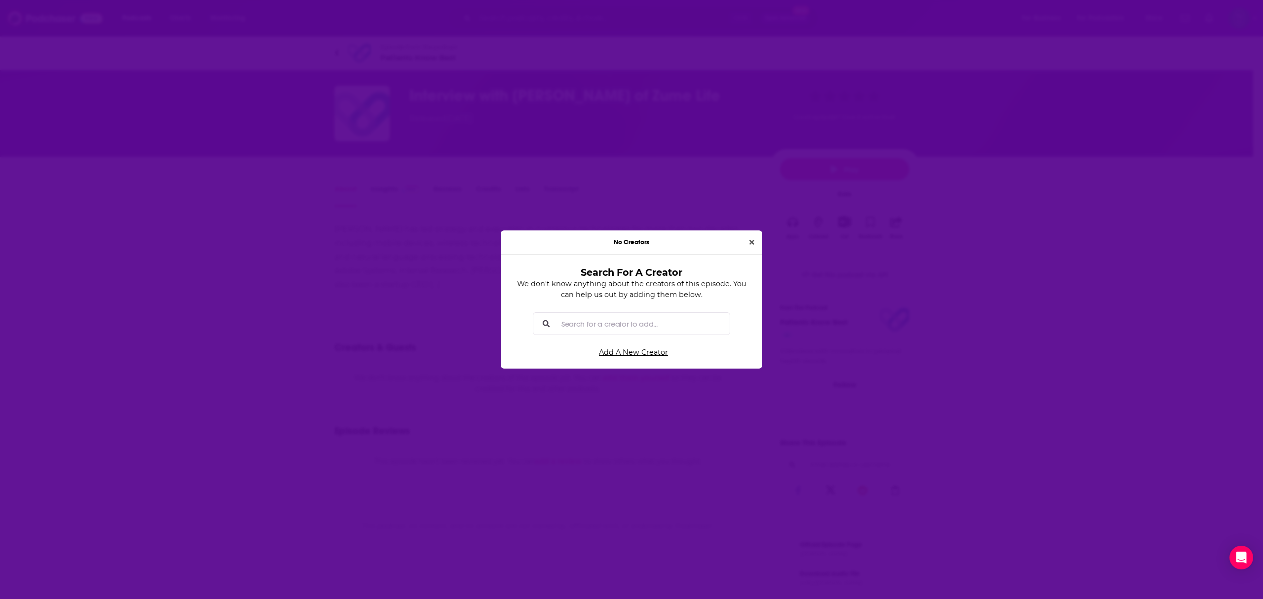
click at [697, 328] on input "Search for a creator to add..." at bounding box center [639, 323] width 164 height 22
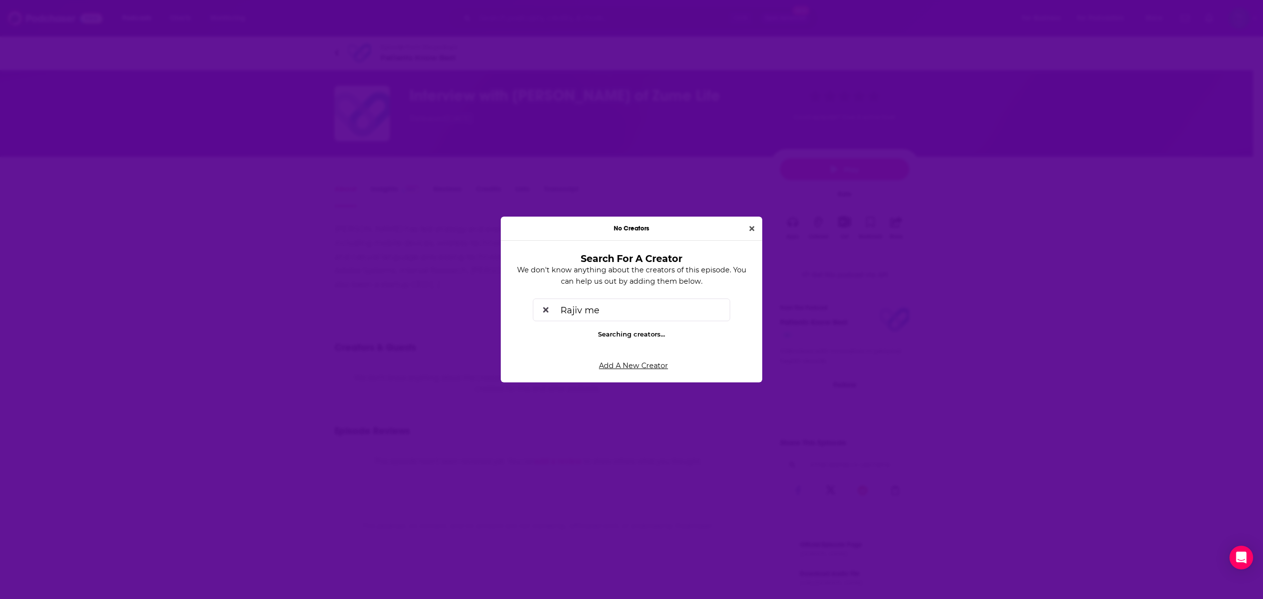
type input "Rajiv meh"
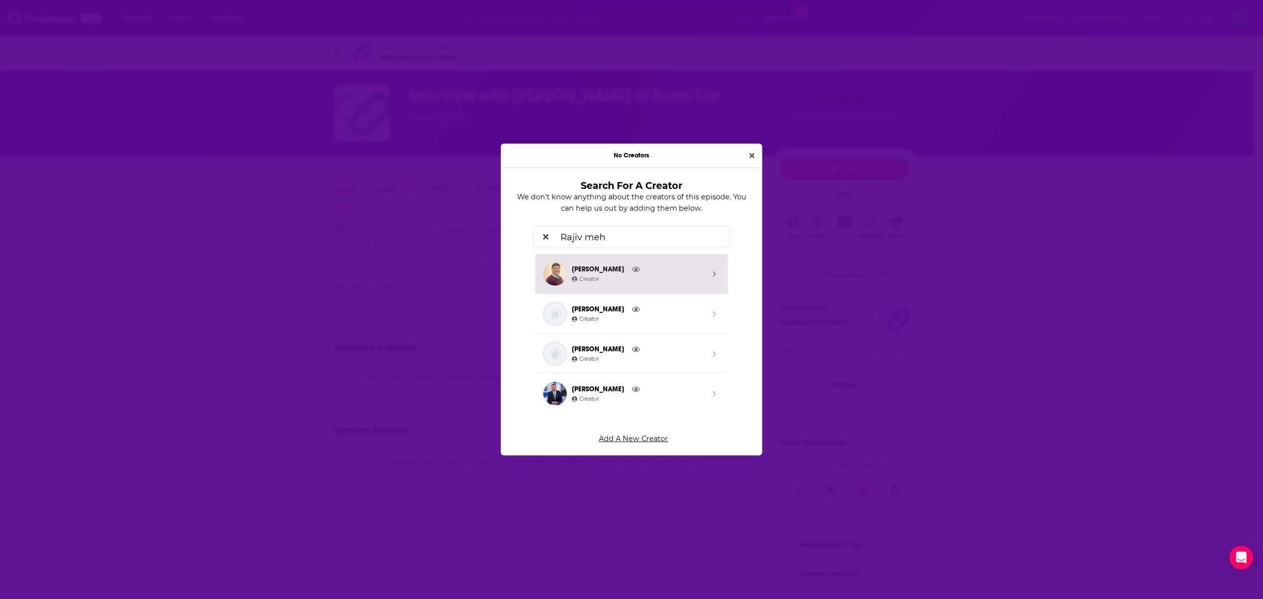
click at [712, 272] on icon "Search by entity type" at bounding box center [714, 274] width 4 height 6
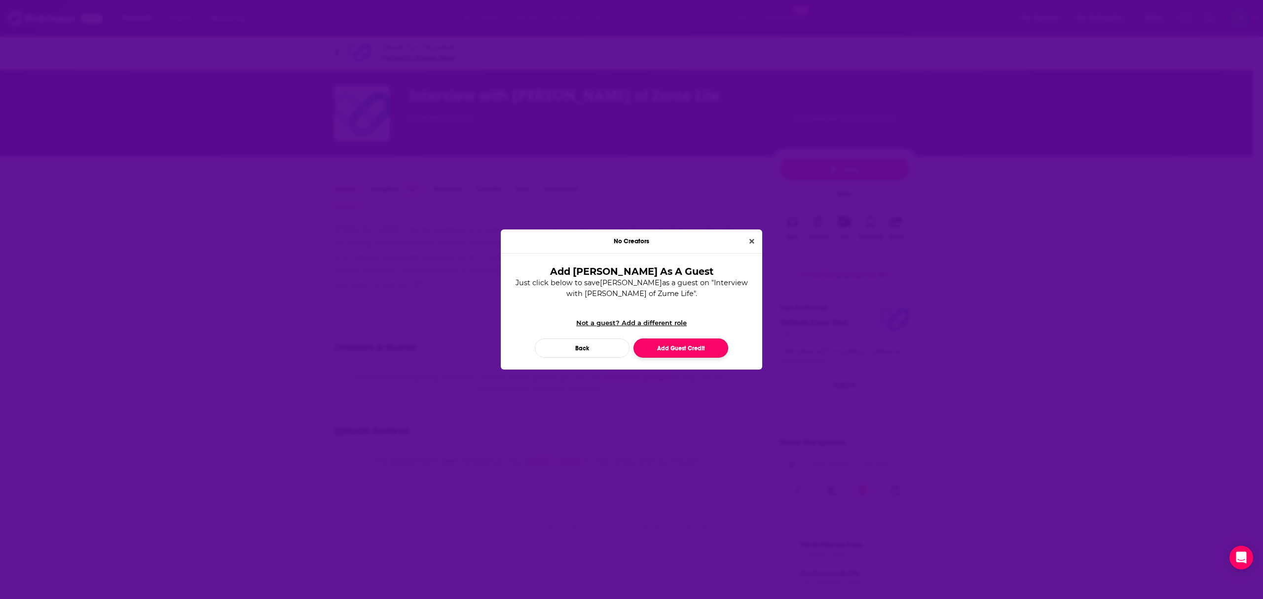
click at [704, 347] on button "Add Guest Credit" at bounding box center [680, 347] width 95 height 19
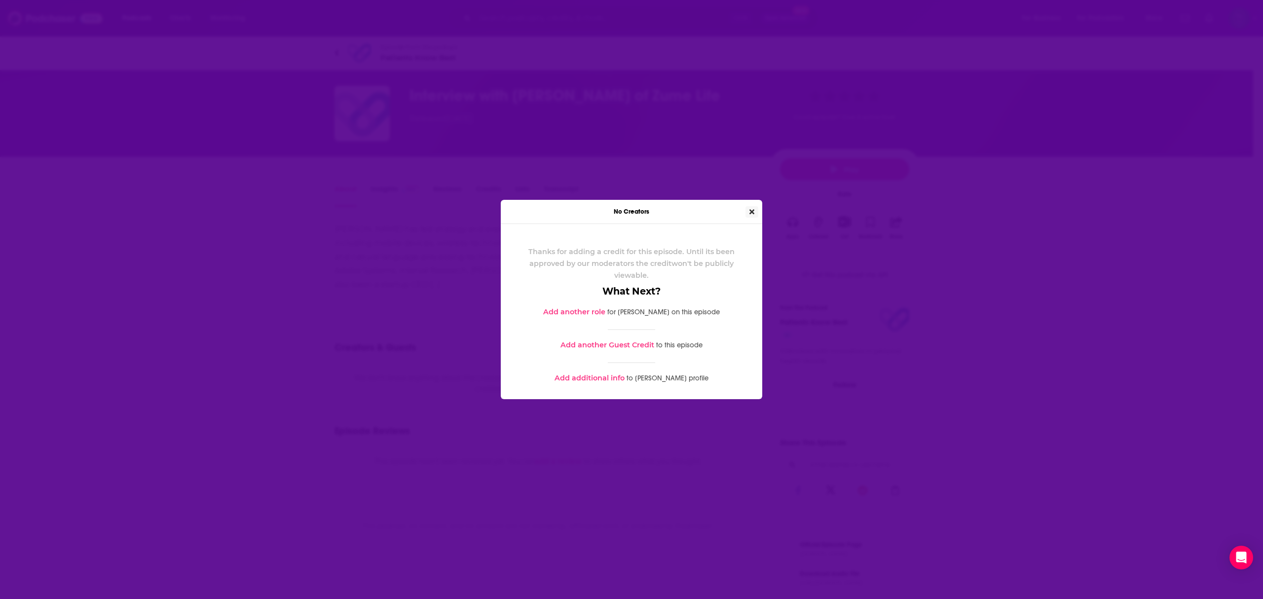
click at [752, 211] on icon "Close" at bounding box center [751, 211] width 5 height 7
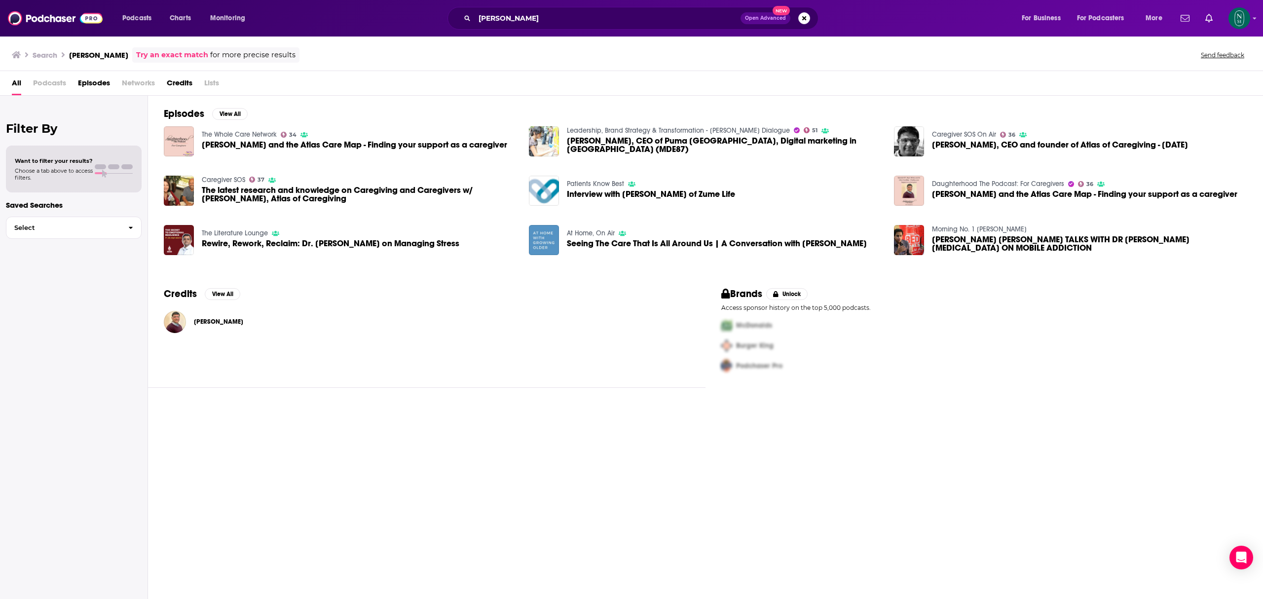
click at [1088, 196] on span "Rajiv Mehta and the Atlas Care Map - Finding your support as a caregiver" at bounding box center [1084, 194] width 305 height 8
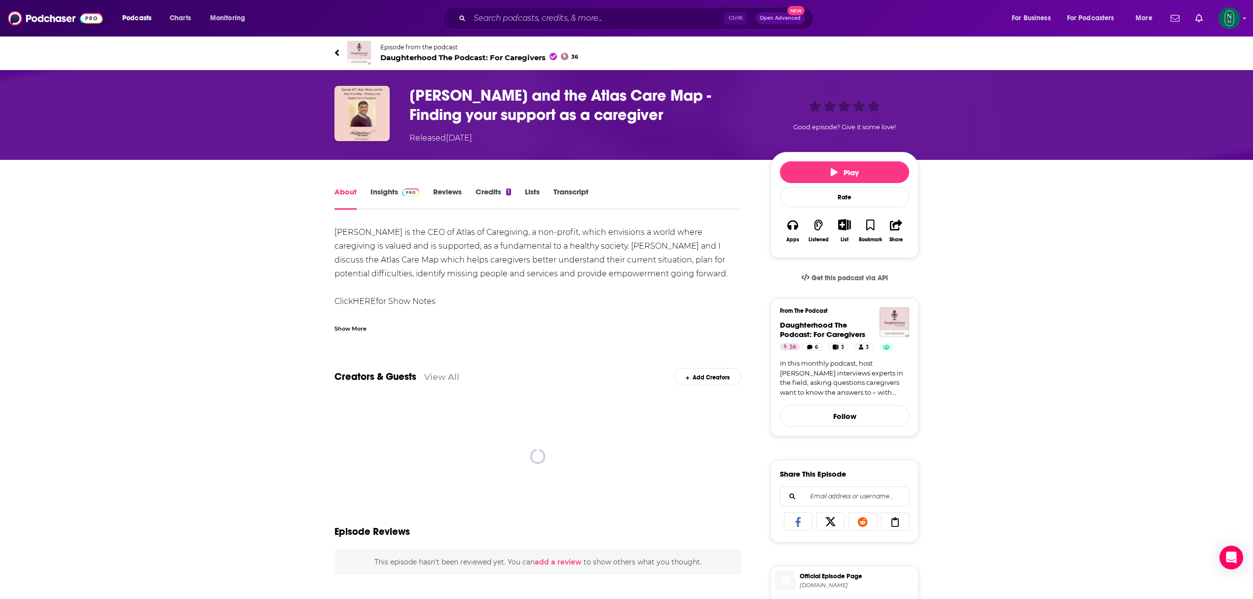
click at [491, 194] on link "Credits 1" at bounding box center [494, 198] width 36 height 23
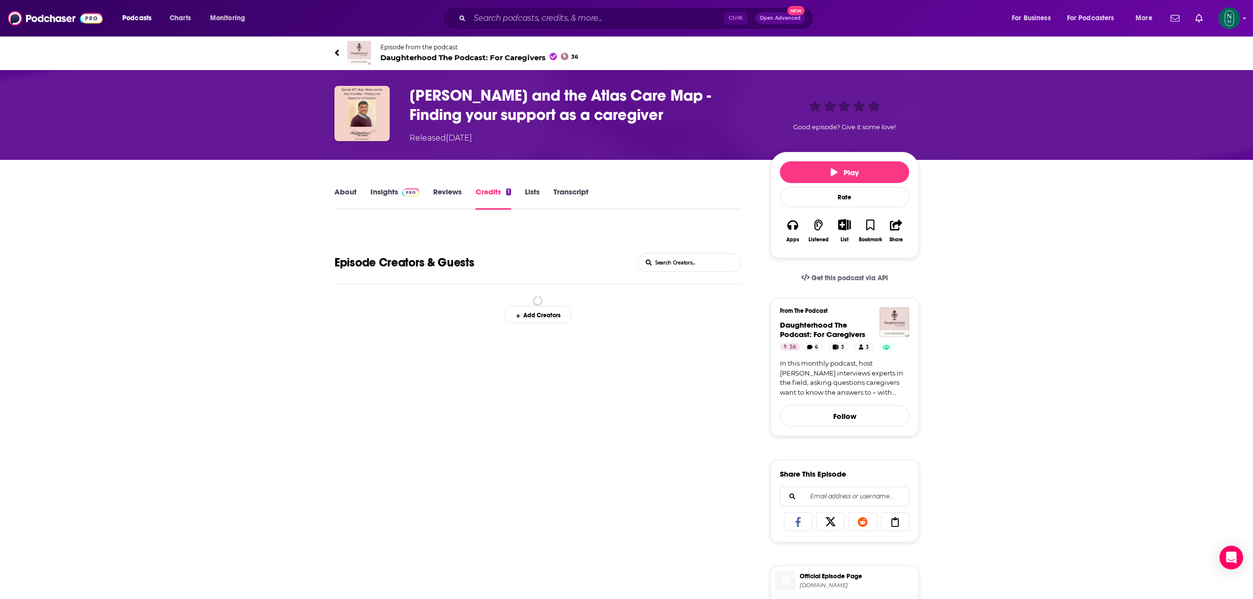
click at [539, 322] on div "Add Creators" at bounding box center [538, 314] width 68 height 17
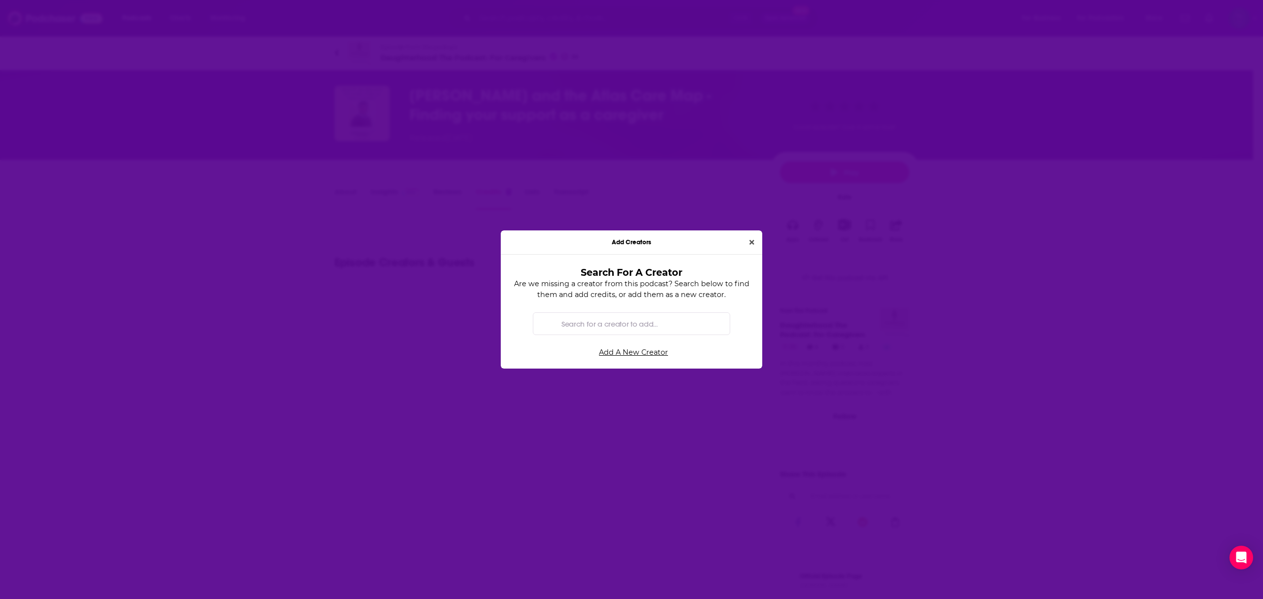
click at [594, 326] on input "Search for a creator to add..." at bounding box center [639, 323] width 164 height 22
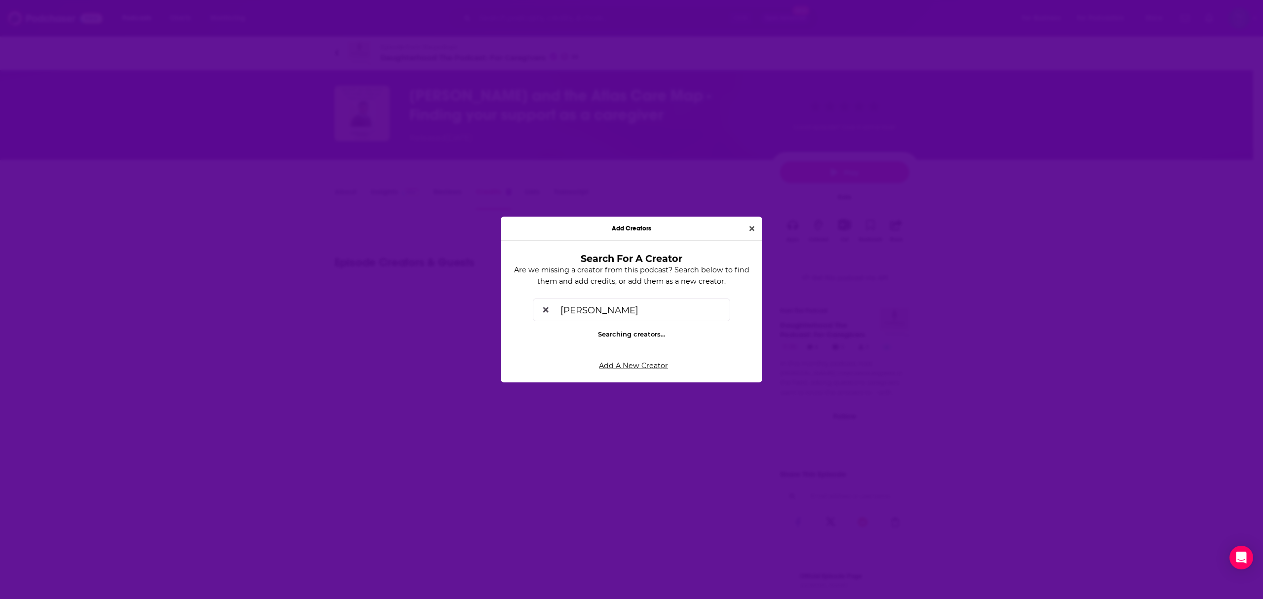
type input "Rajiv mehta"
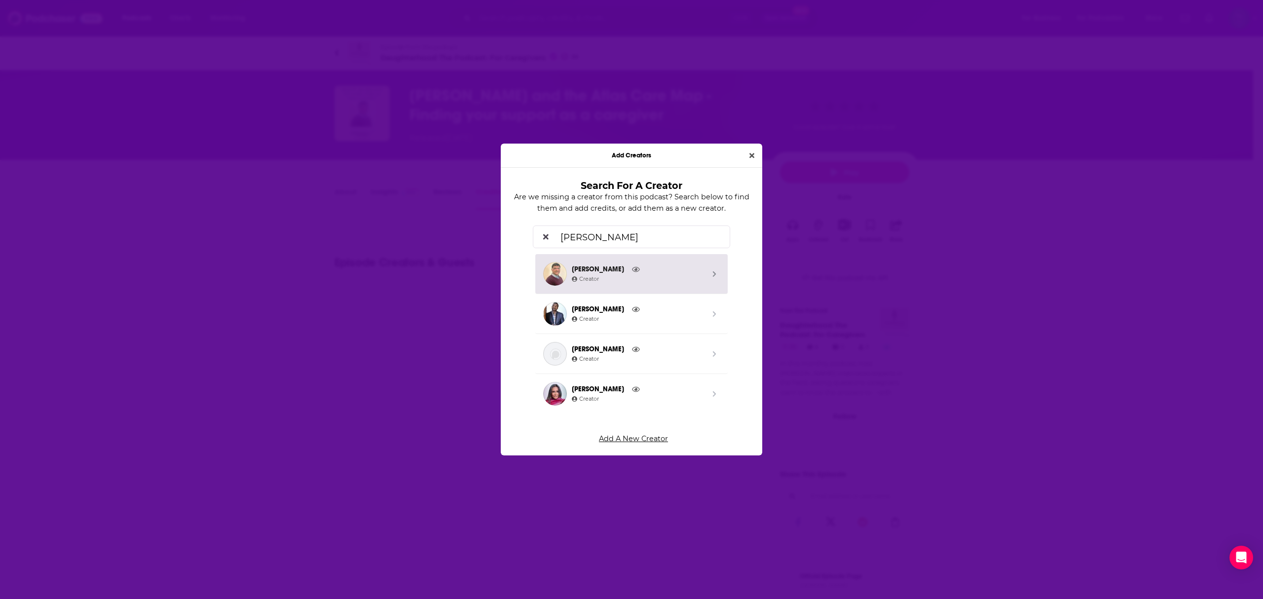
click at [709, 271] on link "Rajiv Mehta Creator" at bounding box center [631, 274] width 192 height 40
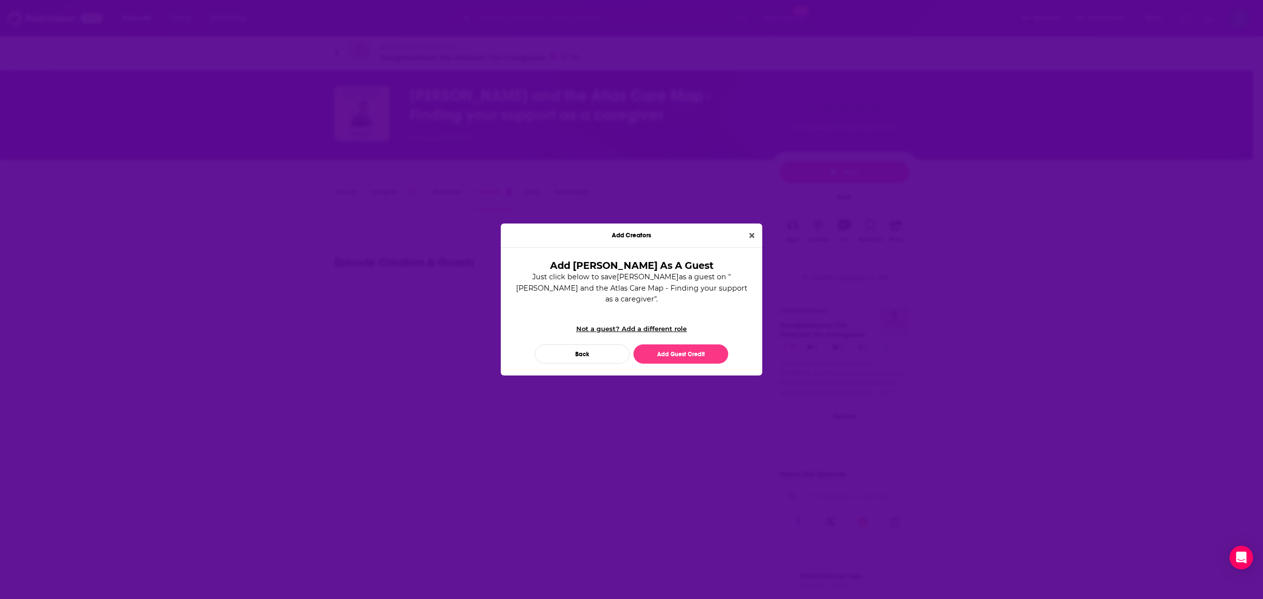
click at [711, 358] on div "Add Rajiv Mehta As A Guest Just click below to save Rajiv Mehta as a guest on "…" at bounding box center [631, 311] width 261 height 127
click at [713, 350] on button "Add Guest Credit" at bounding box center [680, 353] width 95 height 19
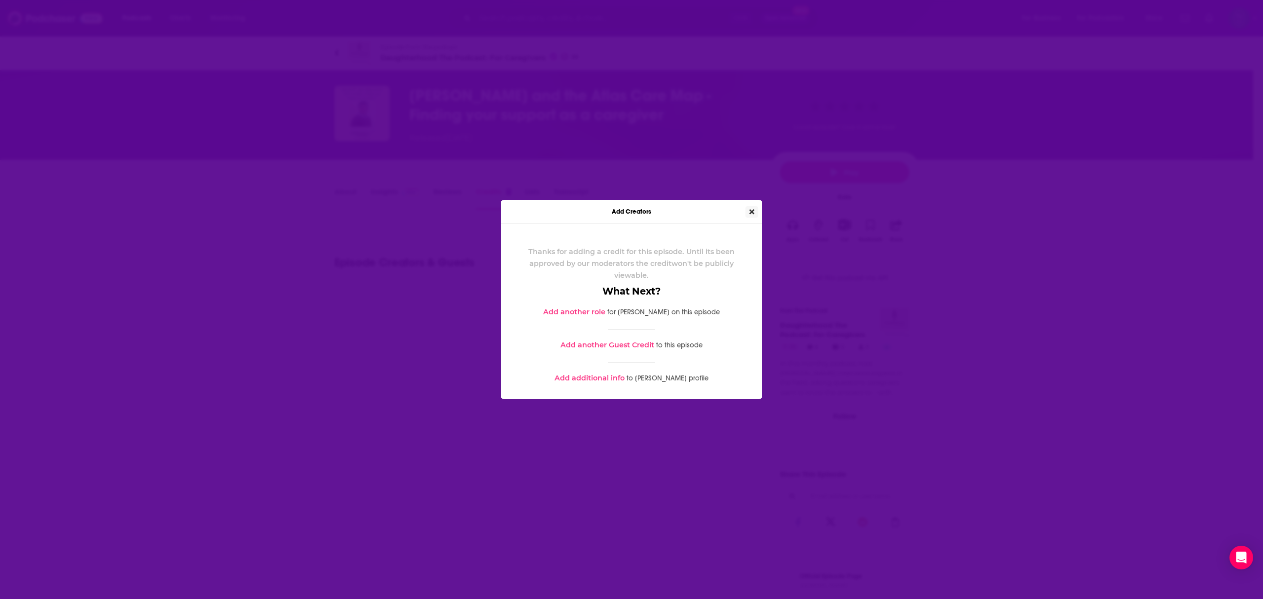
click at [751, 213] on icon "Close" at bounding box center [751, 212] width 5 height 5
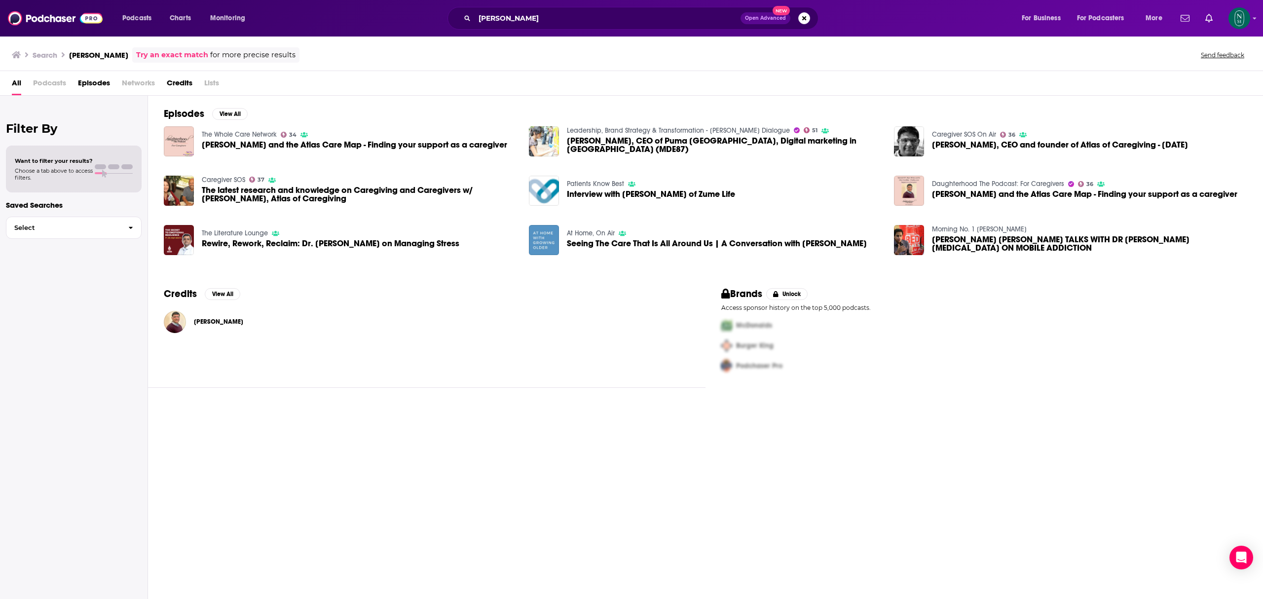
click at [417, 246] on span "Rewire, Rework, Reclaim: Dr. Rajiv Mehta on Managing Stress" at bounding box center [331, 243] width 258 height 8
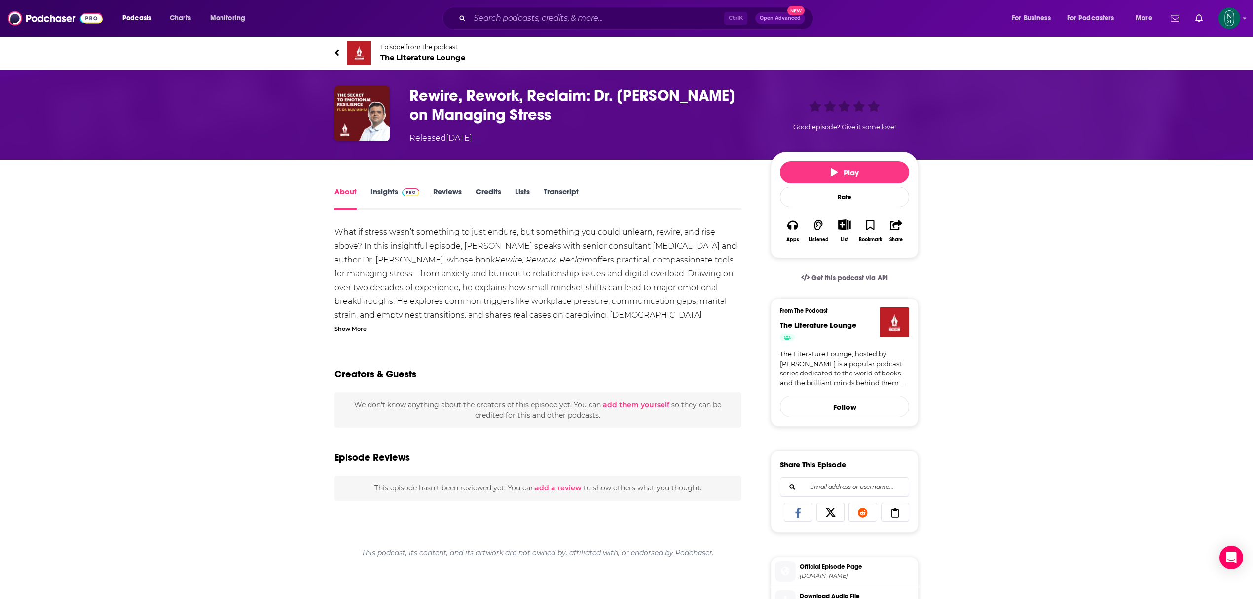
click at [360, 328] on div "Show More" at bounding box center [350, 327] width 32 height 9
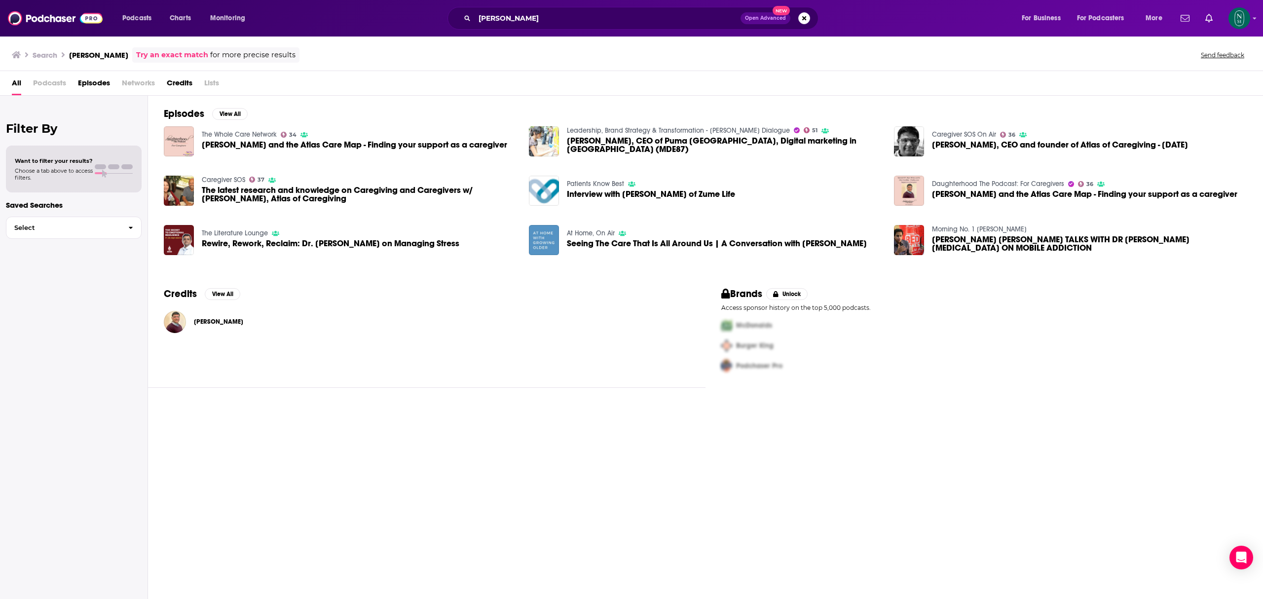
click at [639, 245] on span "Seeing The Care That Is All Around Us | A Conversation with Rajiv Mehta" at bounding box center [717, 243] width 300 height 8
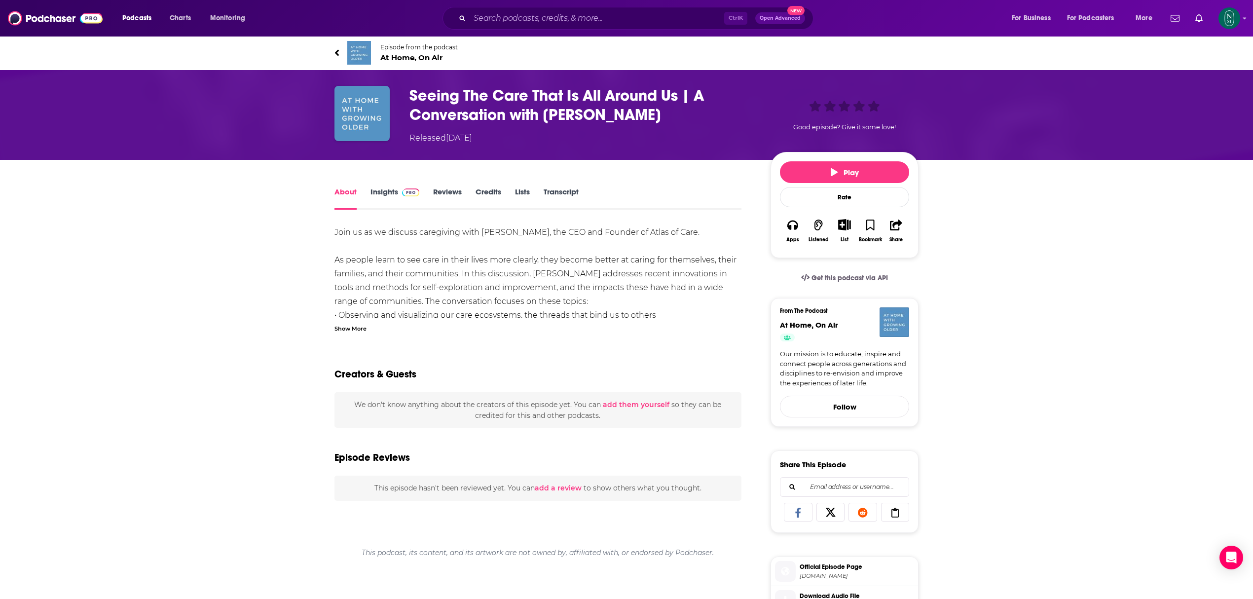
click at [495, 194] on link "Credits" at bounding box center [489, 198] width 26 height 23
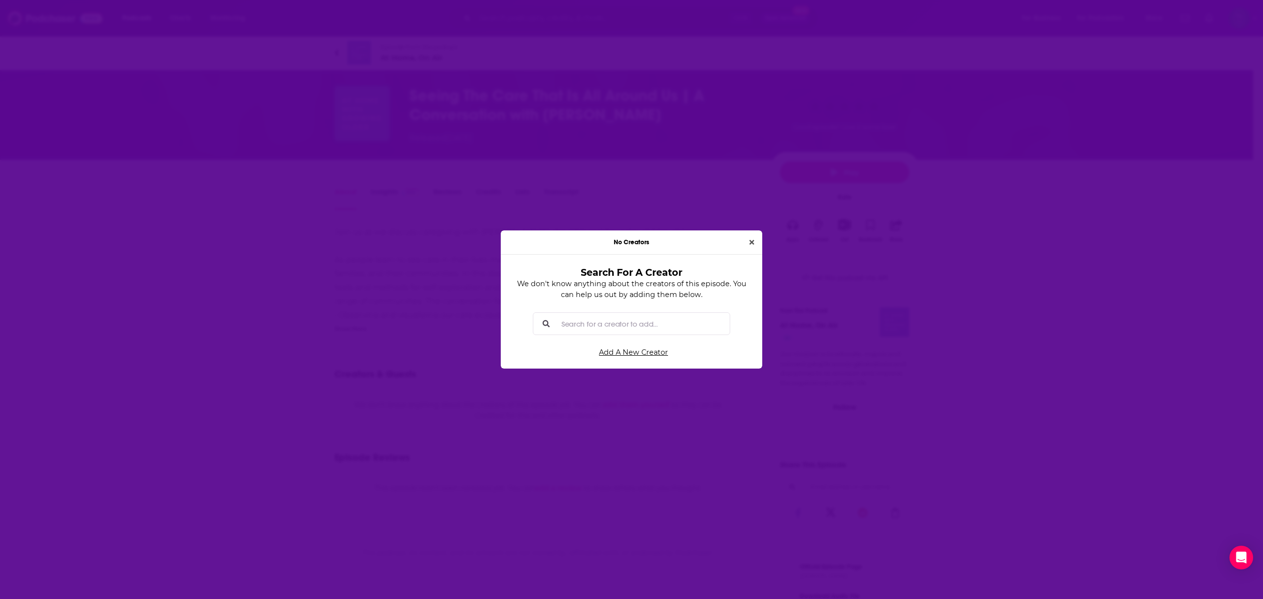
click at [658, 325] on input "Search for a creator to add..." at bounding box center [639, 323] width 164 height 22
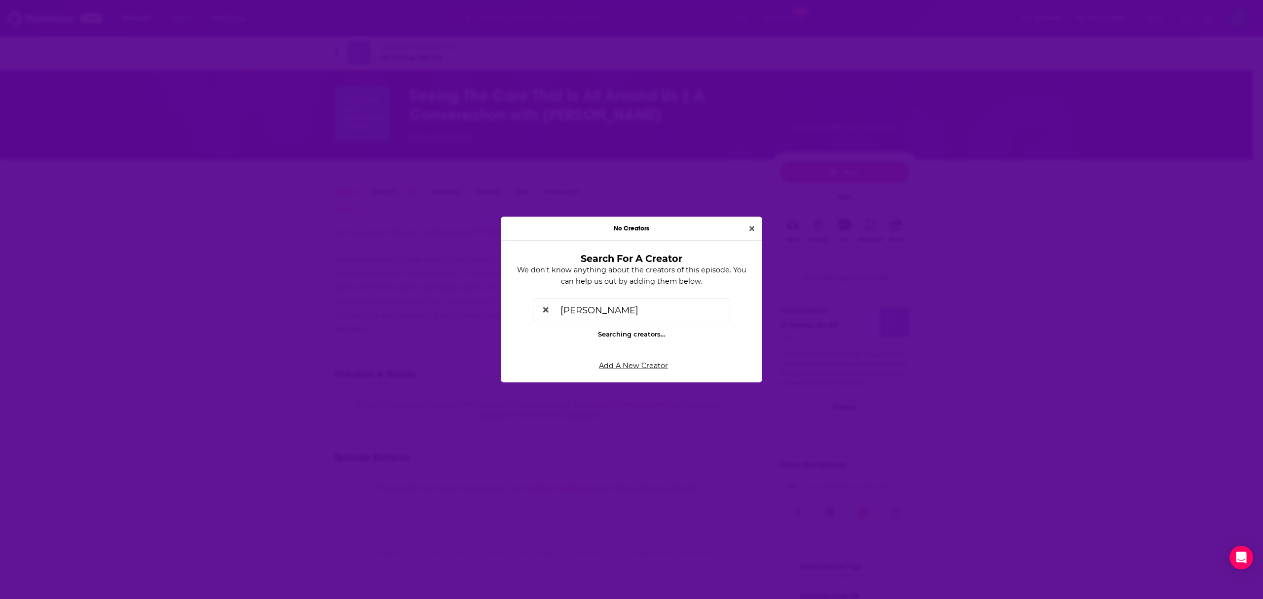
type input "Rajiv mehta"
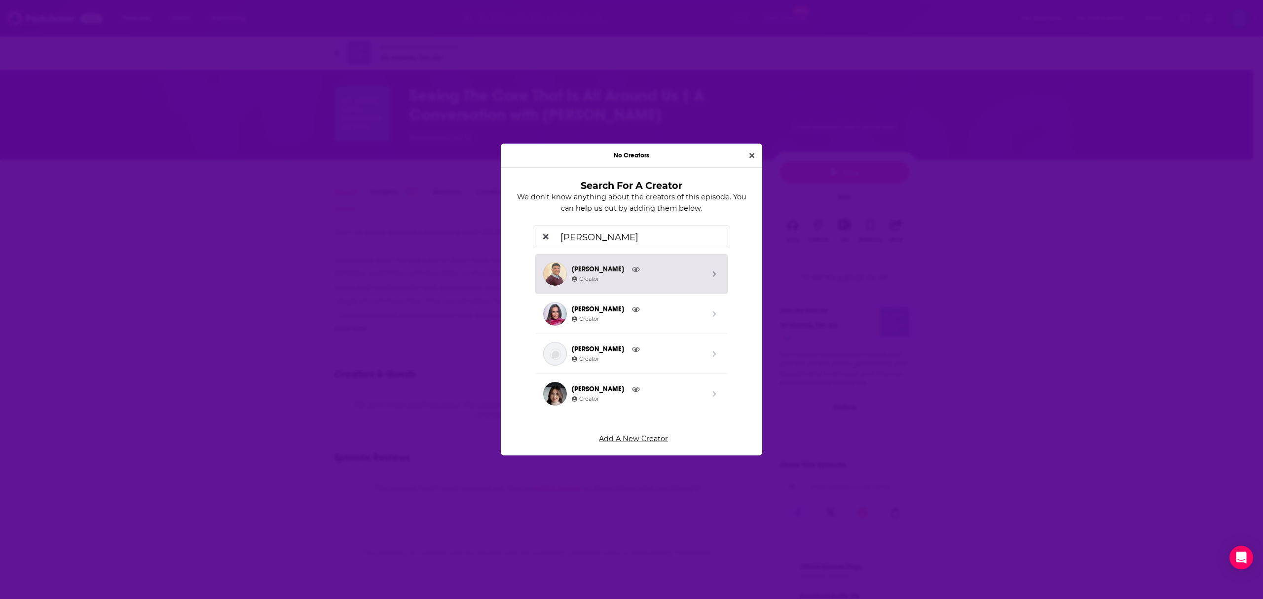
click at [715, 281] on link "Rajiv Mehta Creator" at bounding box center [631, 274] width 192 height 40
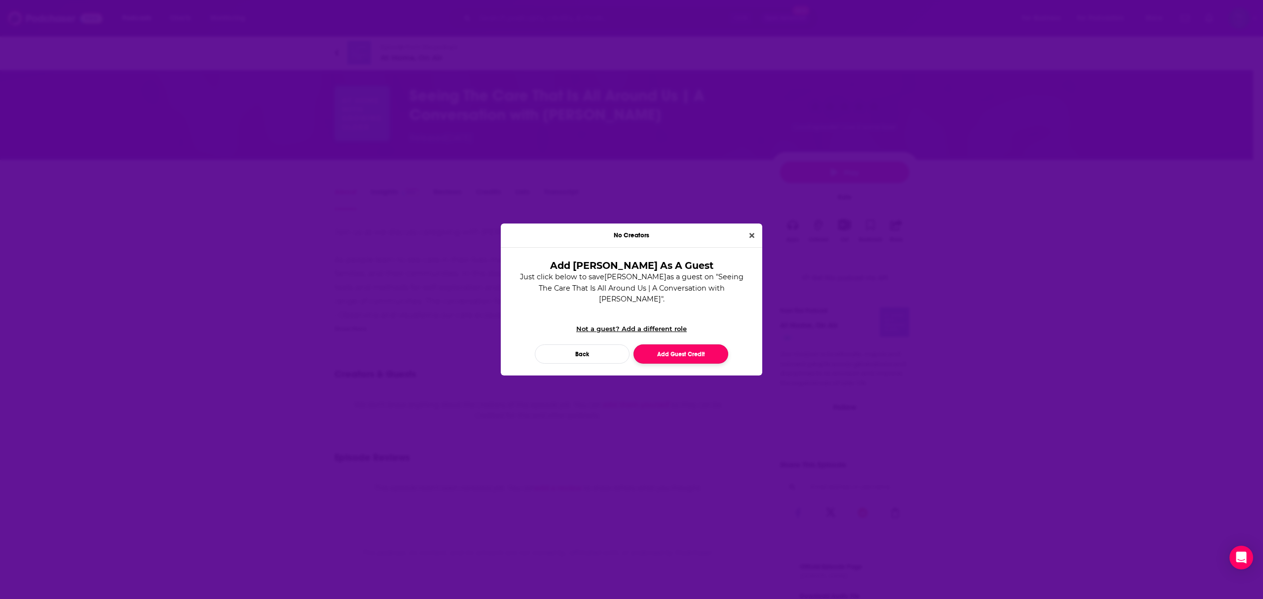
click at [703, 352] on button "Add Guest Credit" at bounding box center [680, 353] width 95 height 19
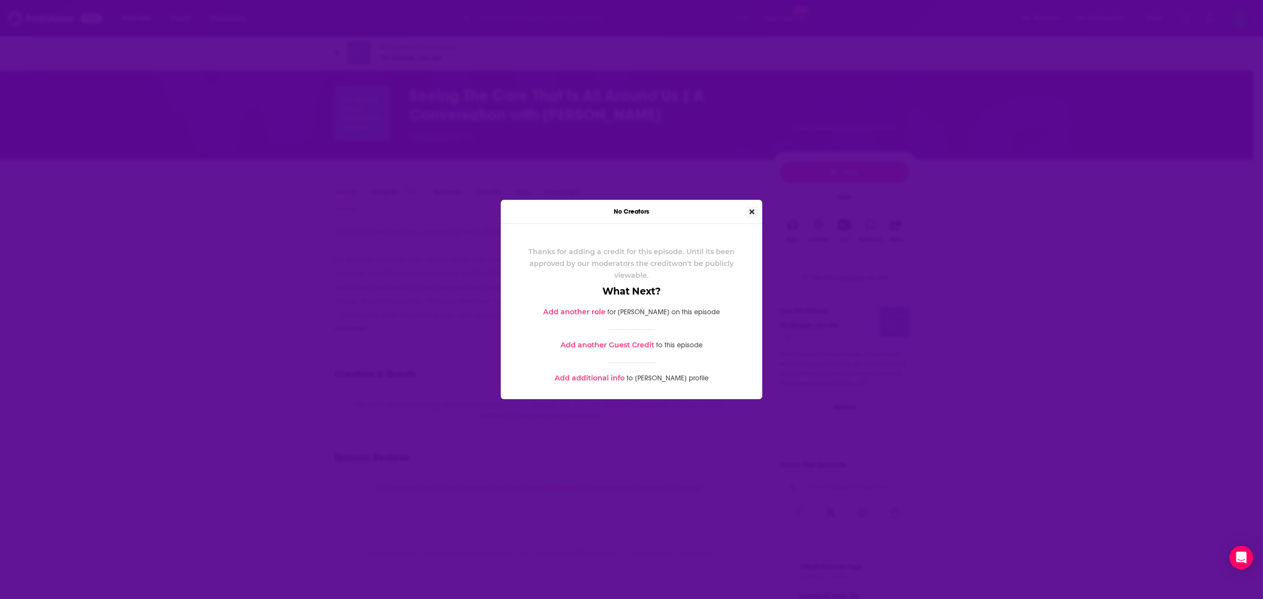
click at [756, 207] on button "Close" at bounding box center [751, 211] width 13 height 11
